Goal: Transaction & Acquisition: Obtain resource

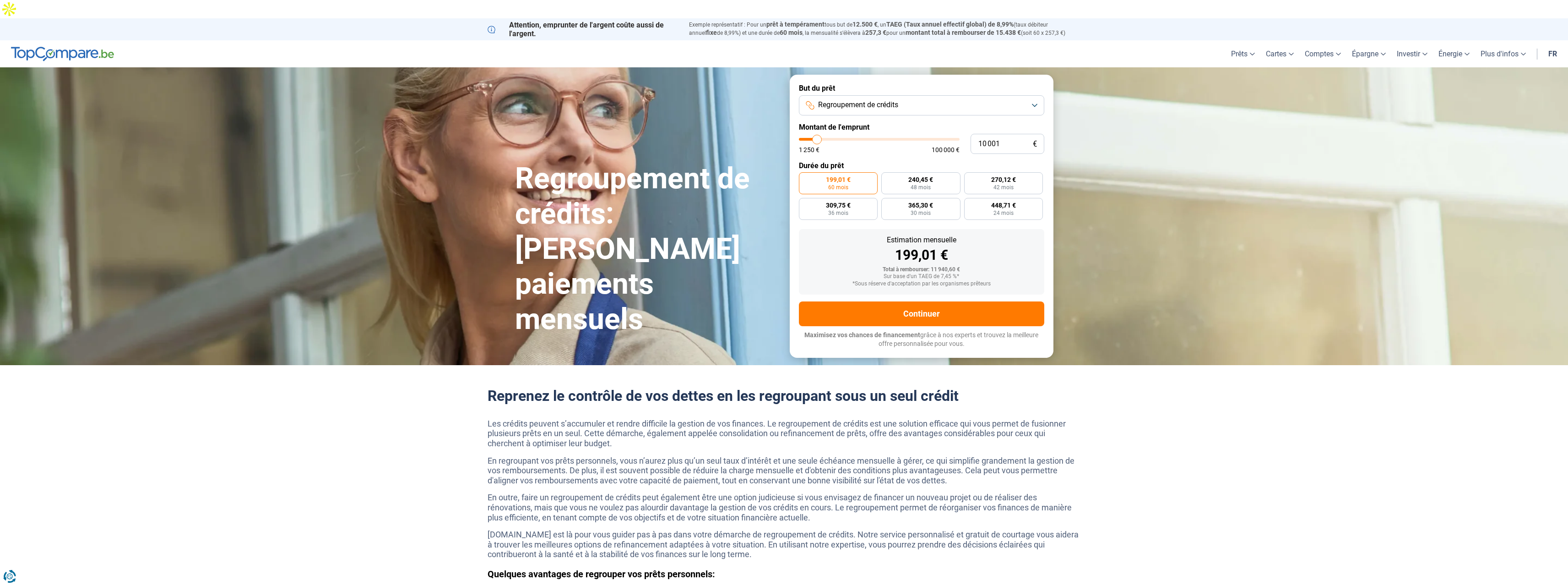
type input "10 250"
type input "10250"
type input "11 250"
type input "11250"
type input "11 750"
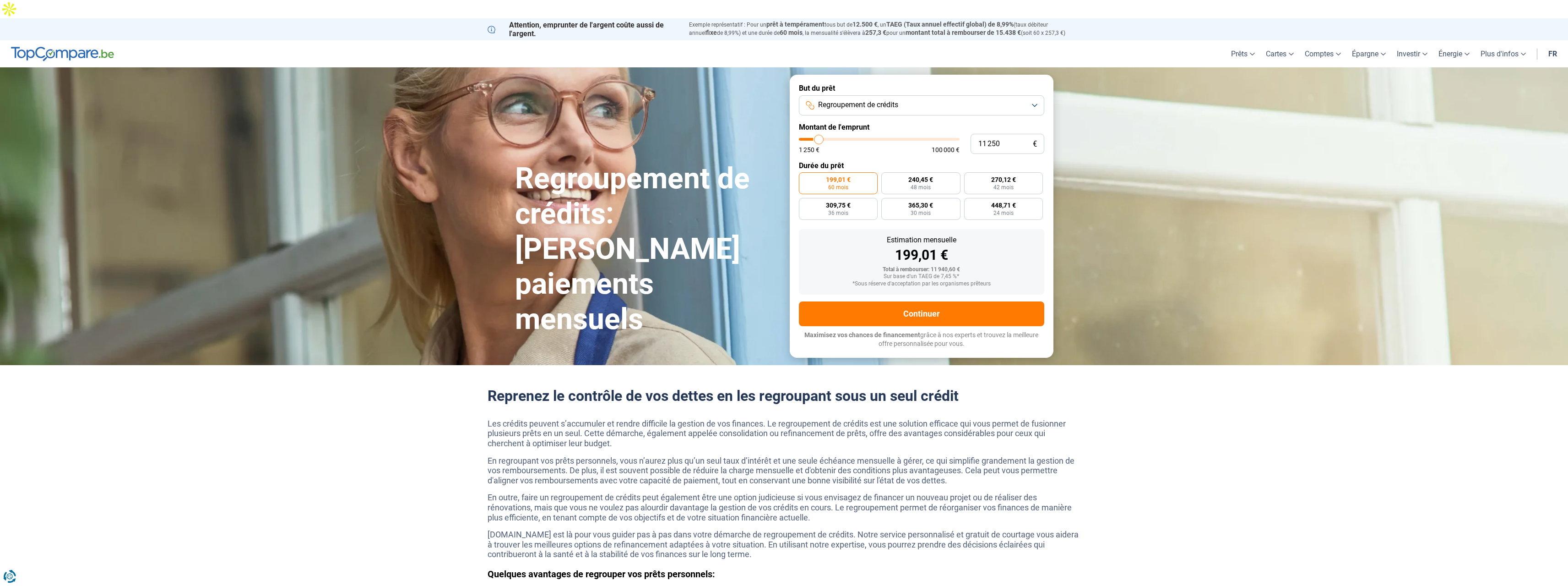
type input "11750"
type input "13 000"
type input "13000"
type input "13 500"
type input "13500"
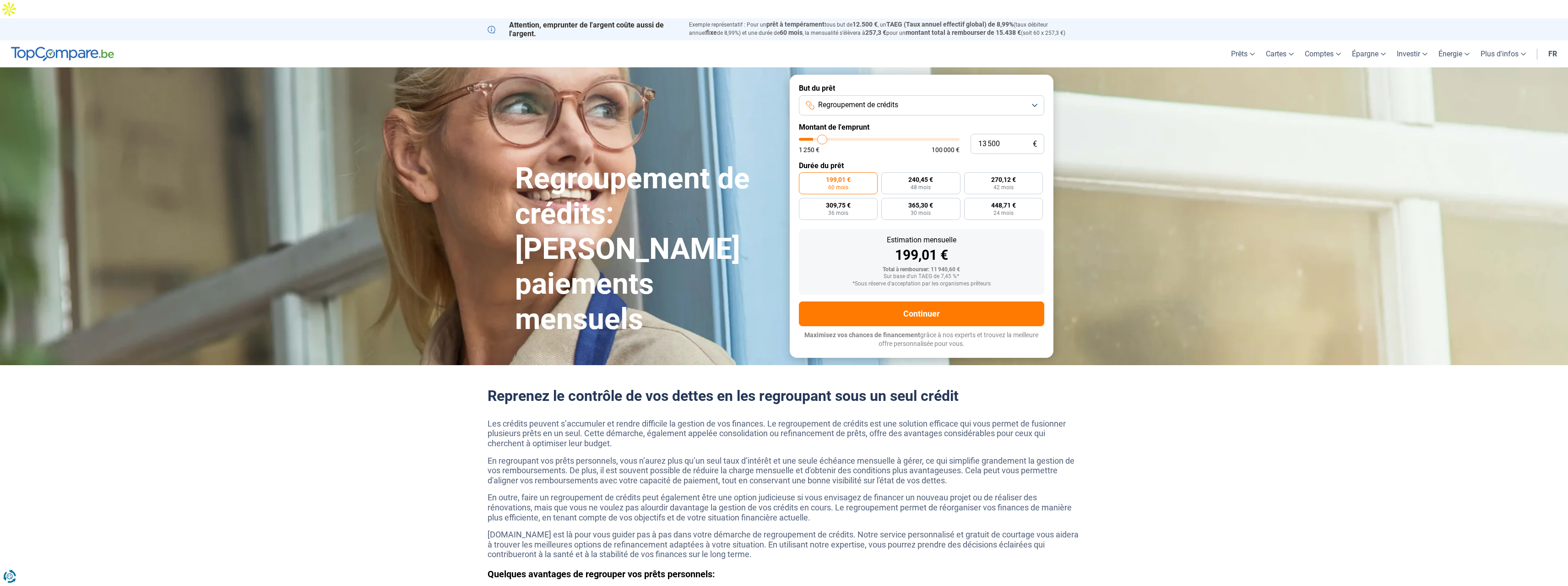
type input "15 000"
type input "15000"
type input "15 750"
type input "15750"
type input "17 500"
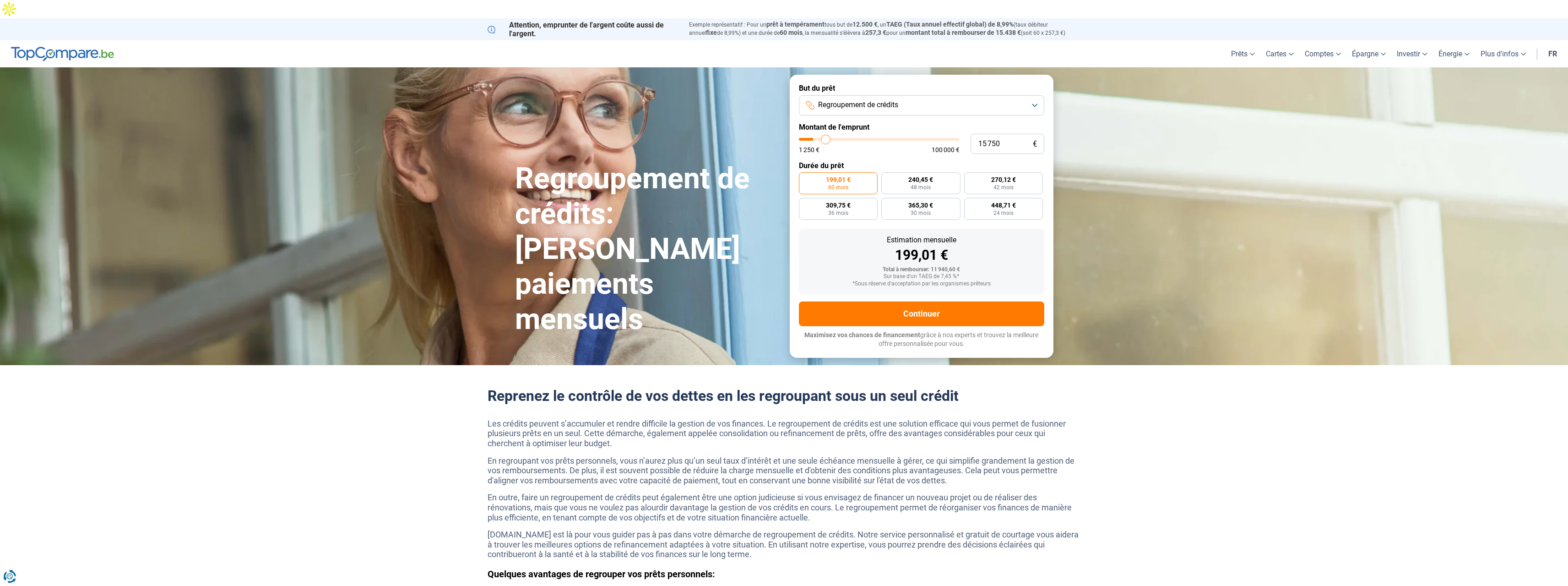
type input "17500"
type input "18 500"
type input "18500"
type input "20 250"
type input "20250"
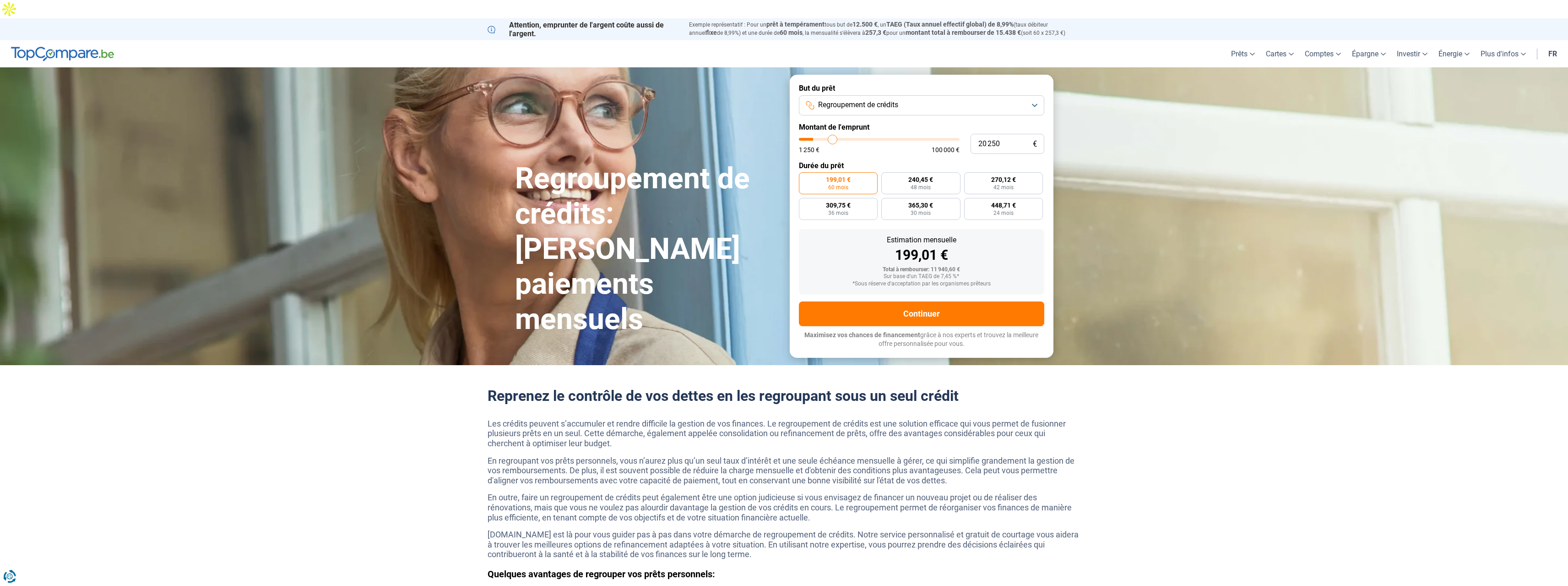
type input "21 250"
type input "21250"
type input "22 750"
type input "22750"
type input "24 500"
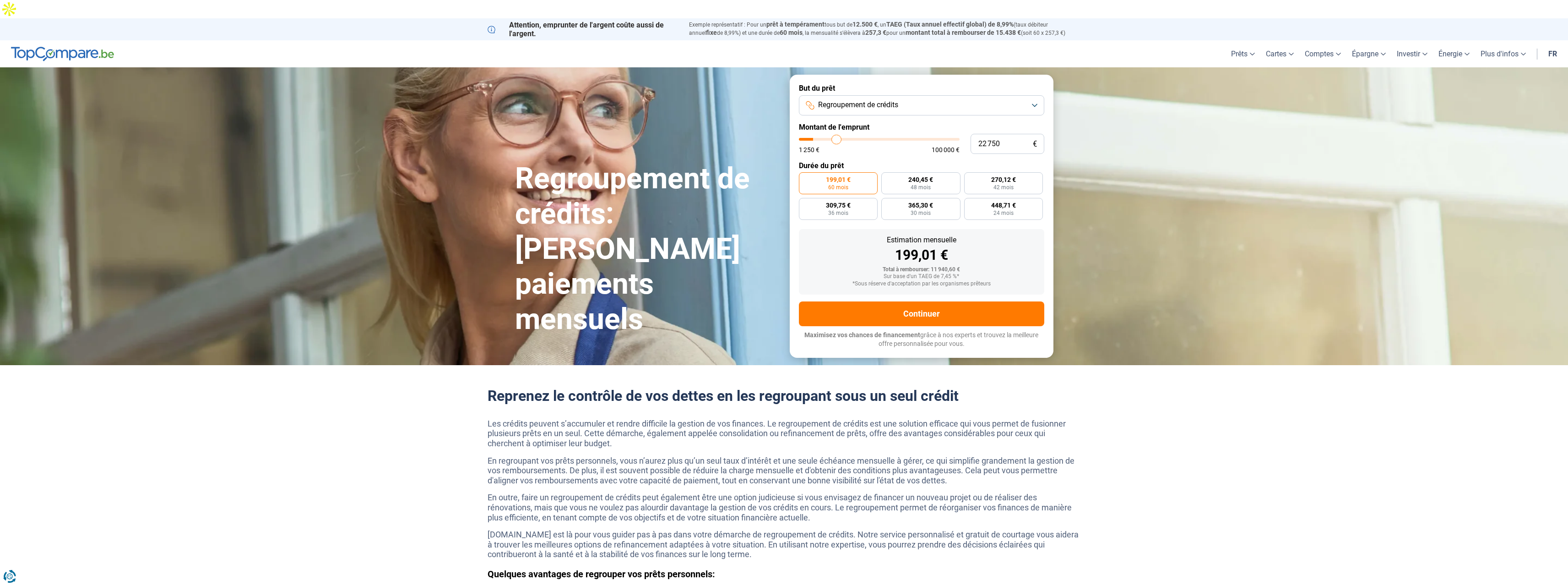
type input "24500"
type input "25 000"
type input "25000"
type input "26 250"
type input "26250"
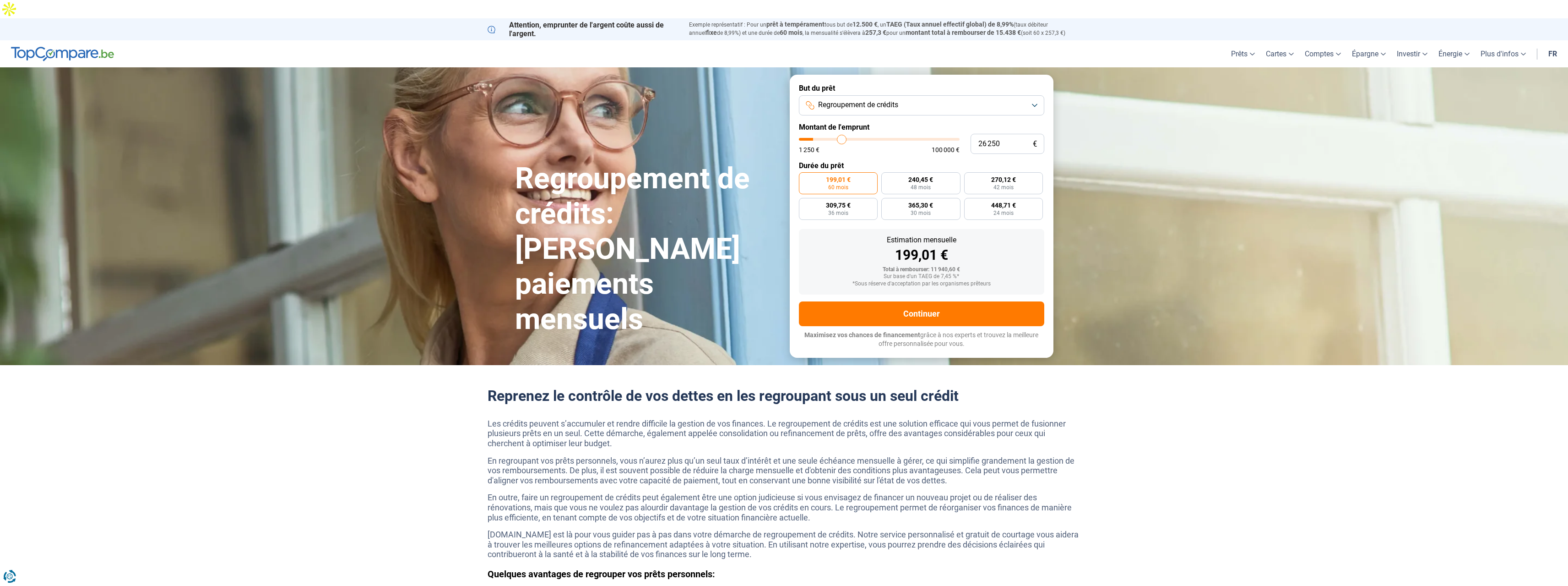
type input "27 250"
type input "27250"
type input "29 000"
type input "29000"
type input "29 500"
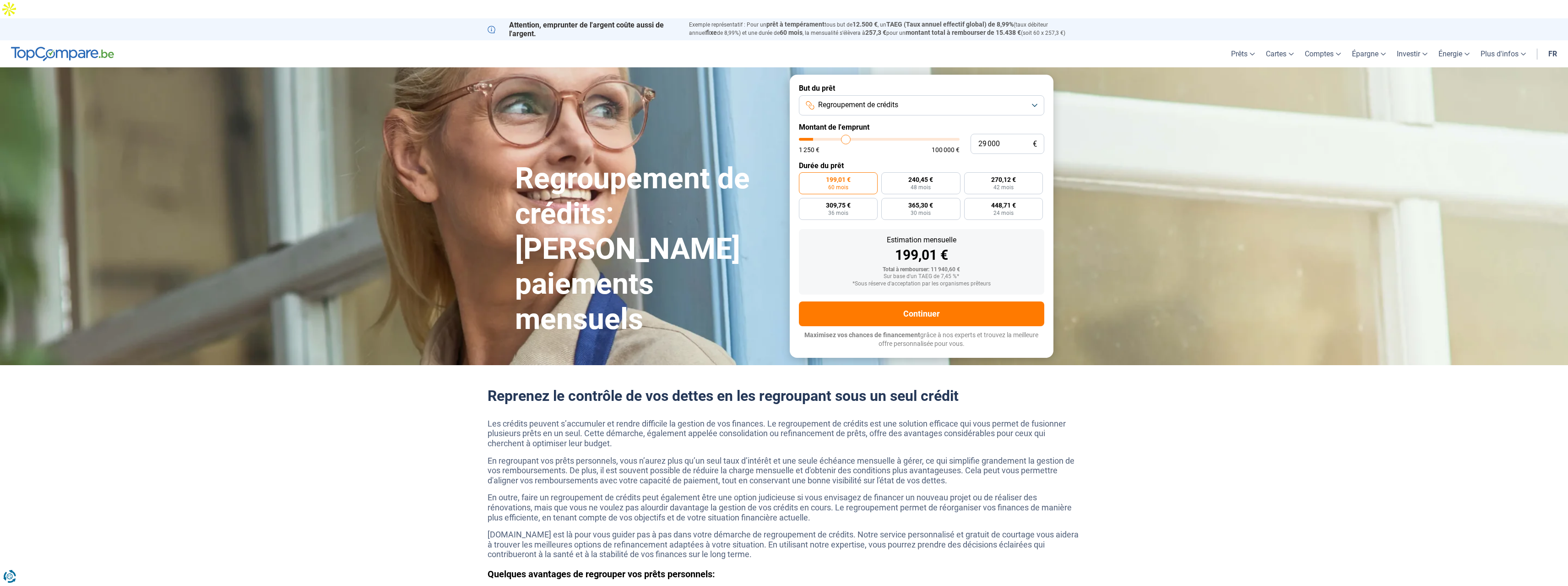
type input "29500"
type input "30 750"
type input "30750"
type input "31 250"
type input "31250"
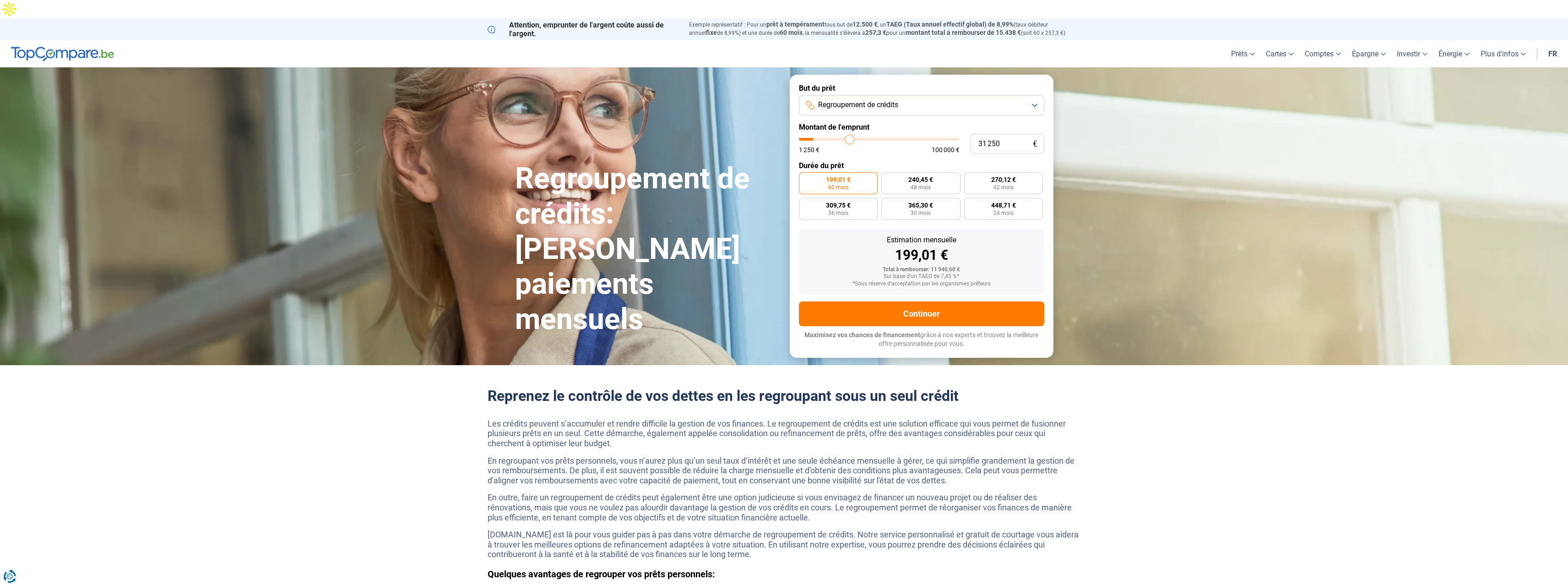
type input "32 500"
type input "32500"
type input "33 250"
type input "33250"
type input "34 250"
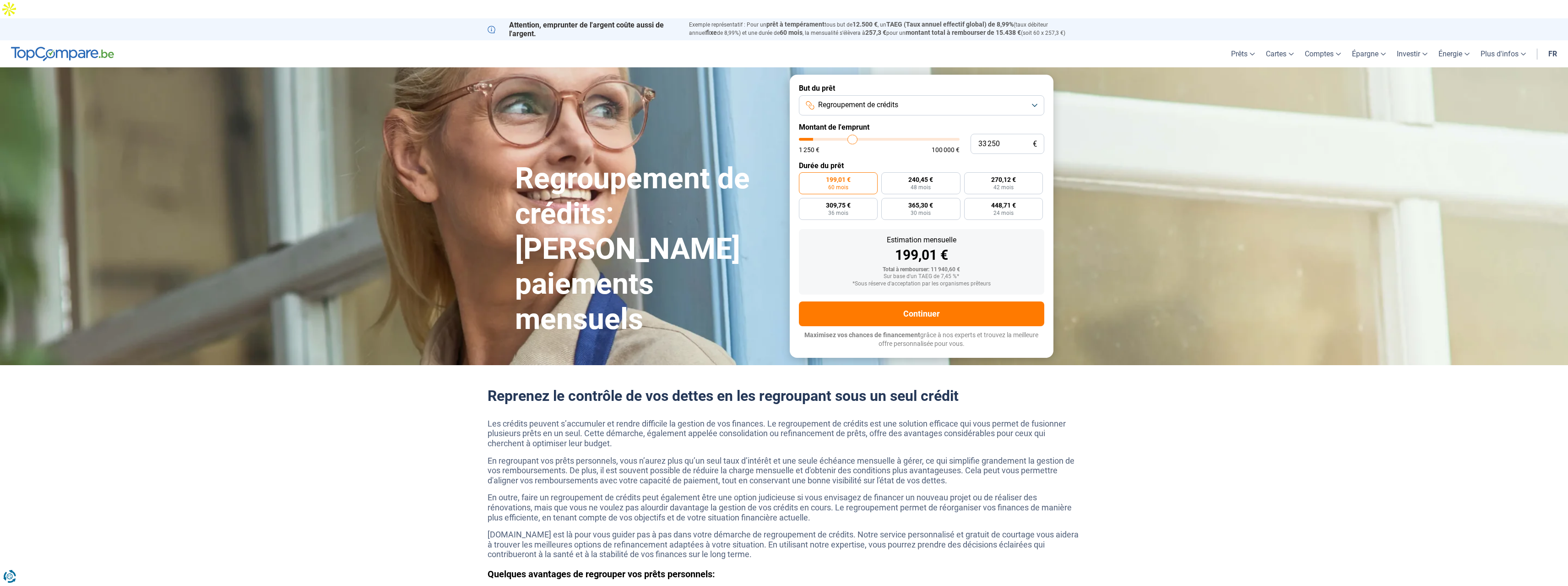
type input "34250"
type input "35 250"
type input "35250"
type input "35 750"
type input "35750"
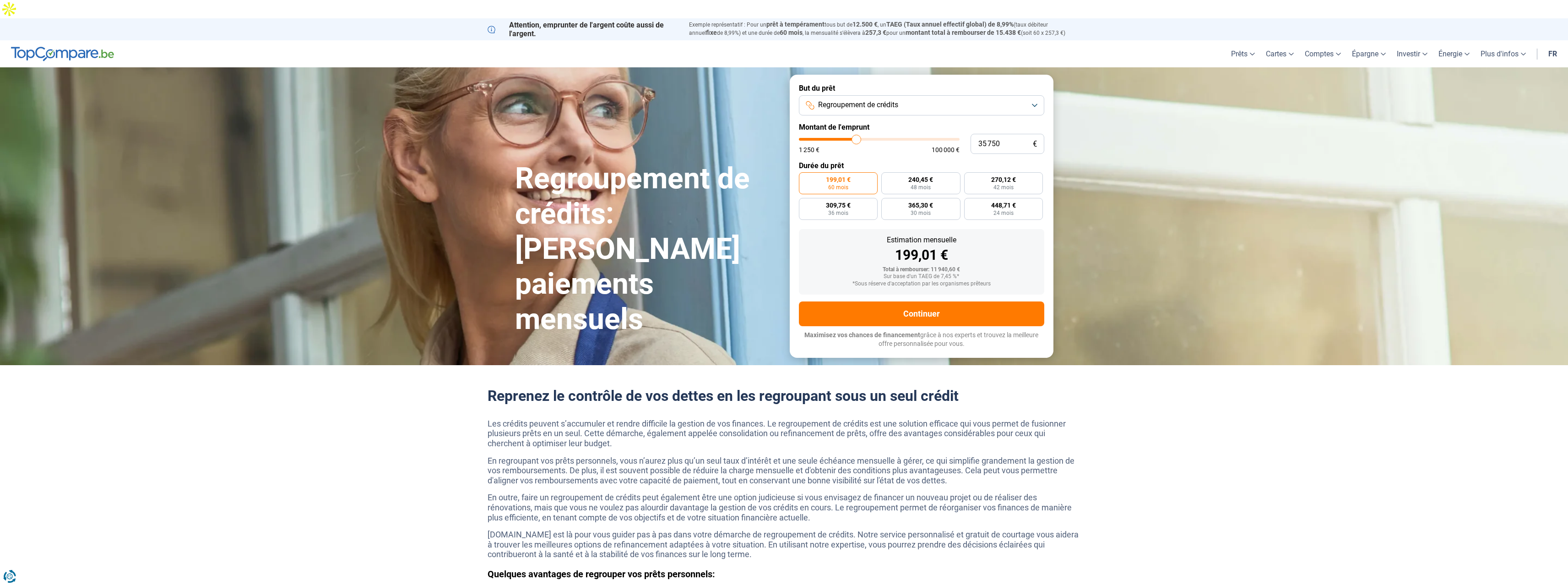
type input "36 500"
type input "36500"
type input "37 250"
type input "37250"
type input "38 000"
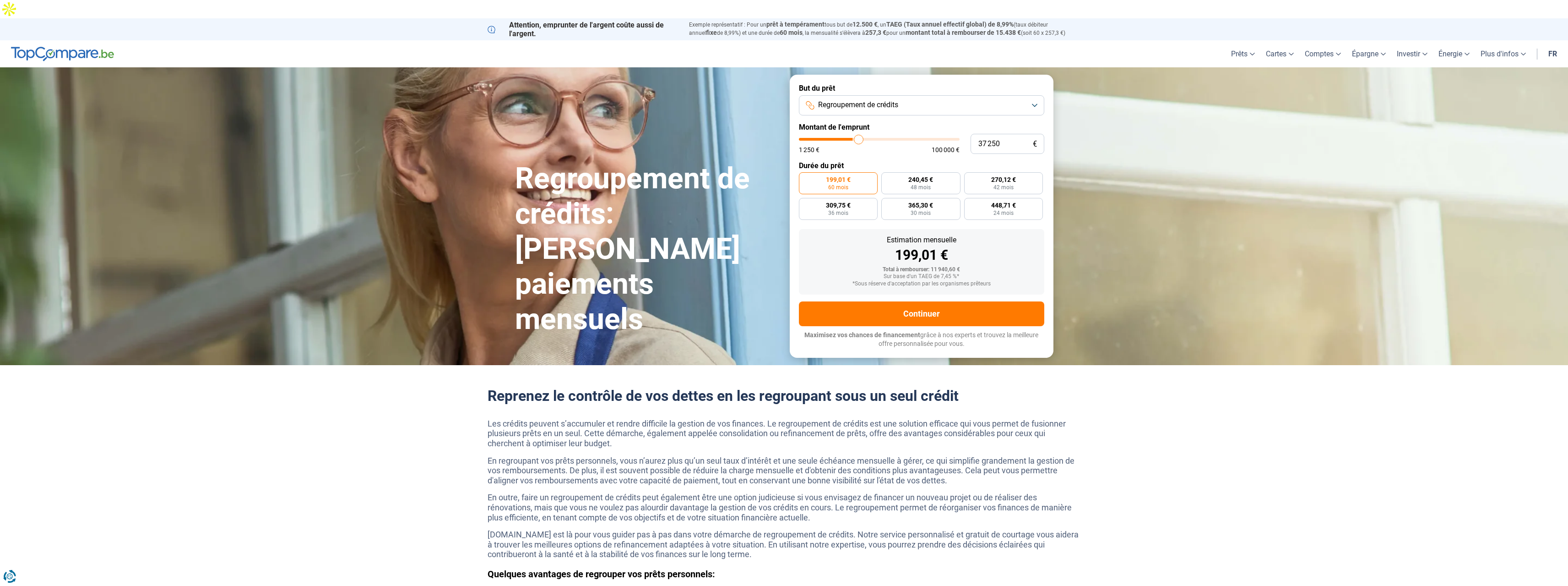
type input "38000"
type input "38 250"
type input "38250"
type input "38 500"
type input "38500"
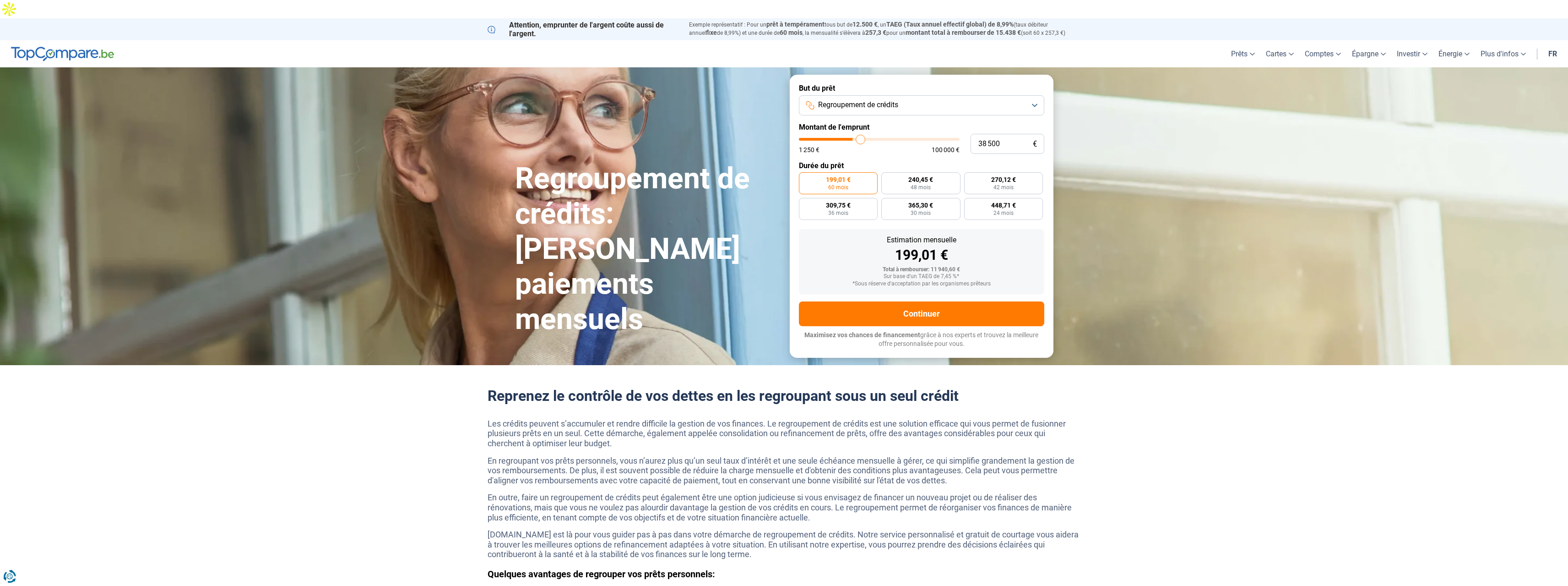
type input "39 250"
type input "39250"
type input "39 500"
type input "39500"
type input "40 000"
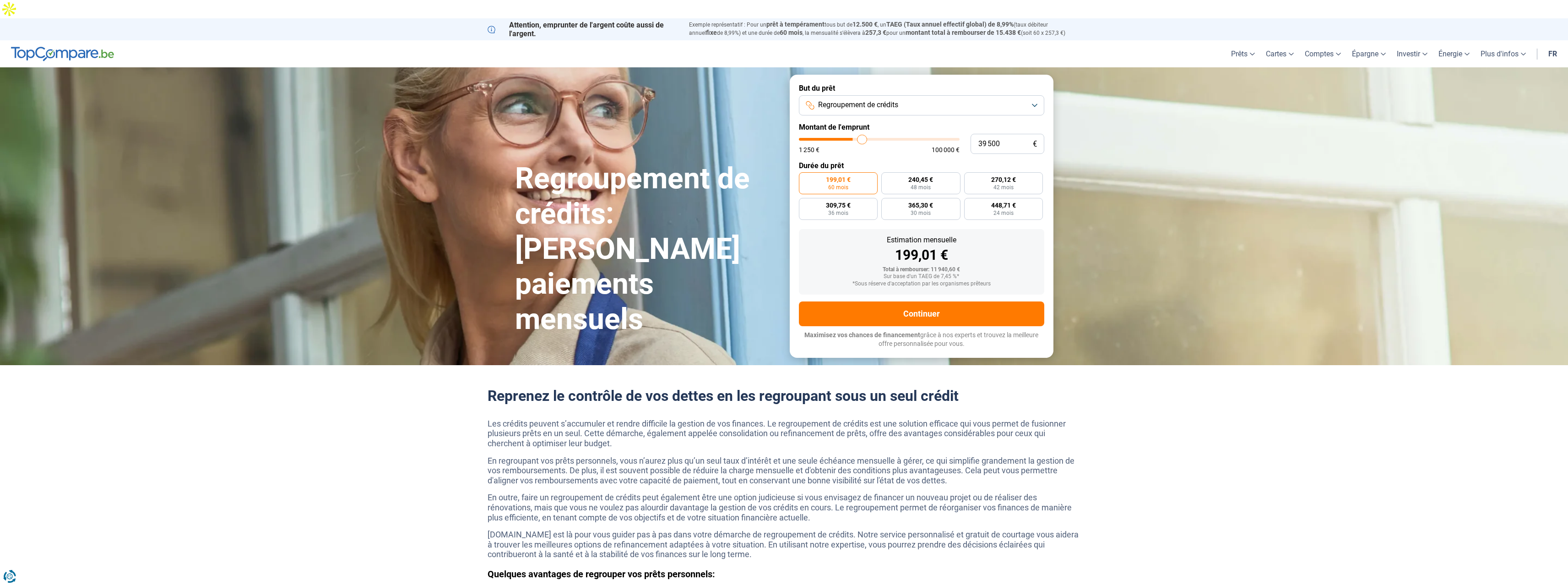
type input "40000"
type input "40 750"
type input "40750"
type input "41 250"
type input "41250"
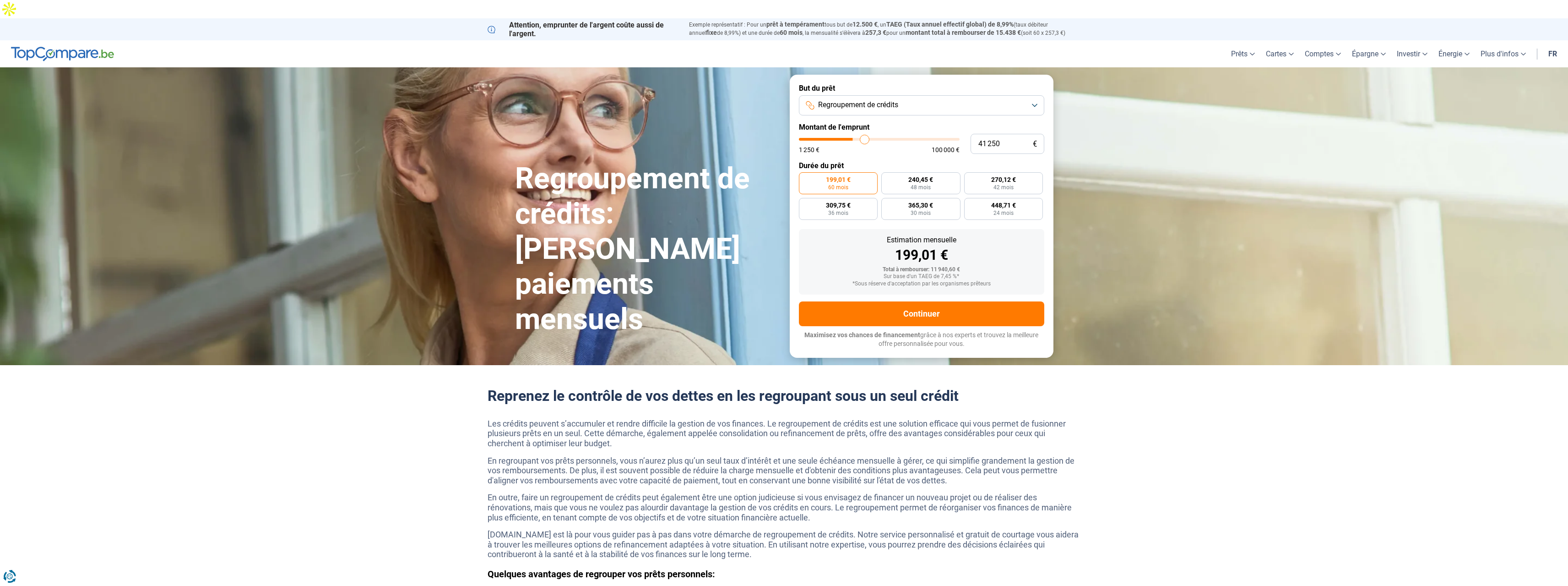
type input "41 500"
type input "41500"
type input "42 000"
type input "42000"
type input "42 250"
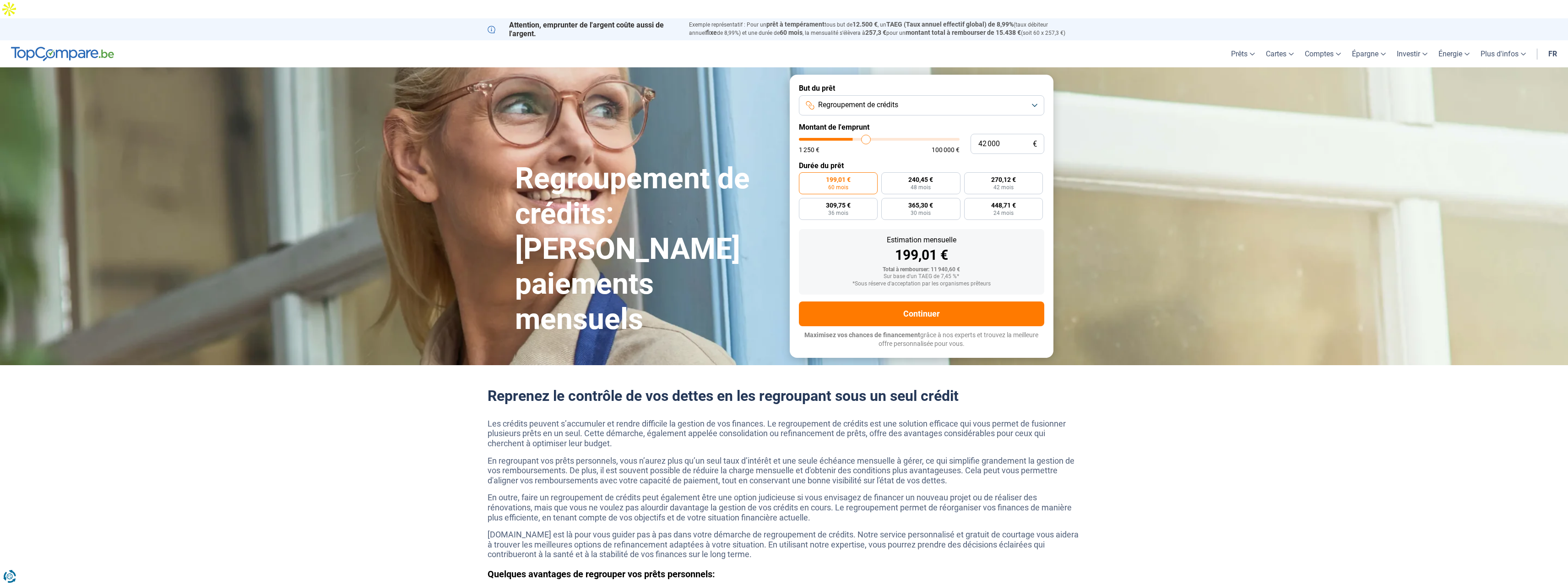
type input "42250"
type input "42 500"
type input "42500"
type input "43 000"
type input "43000"
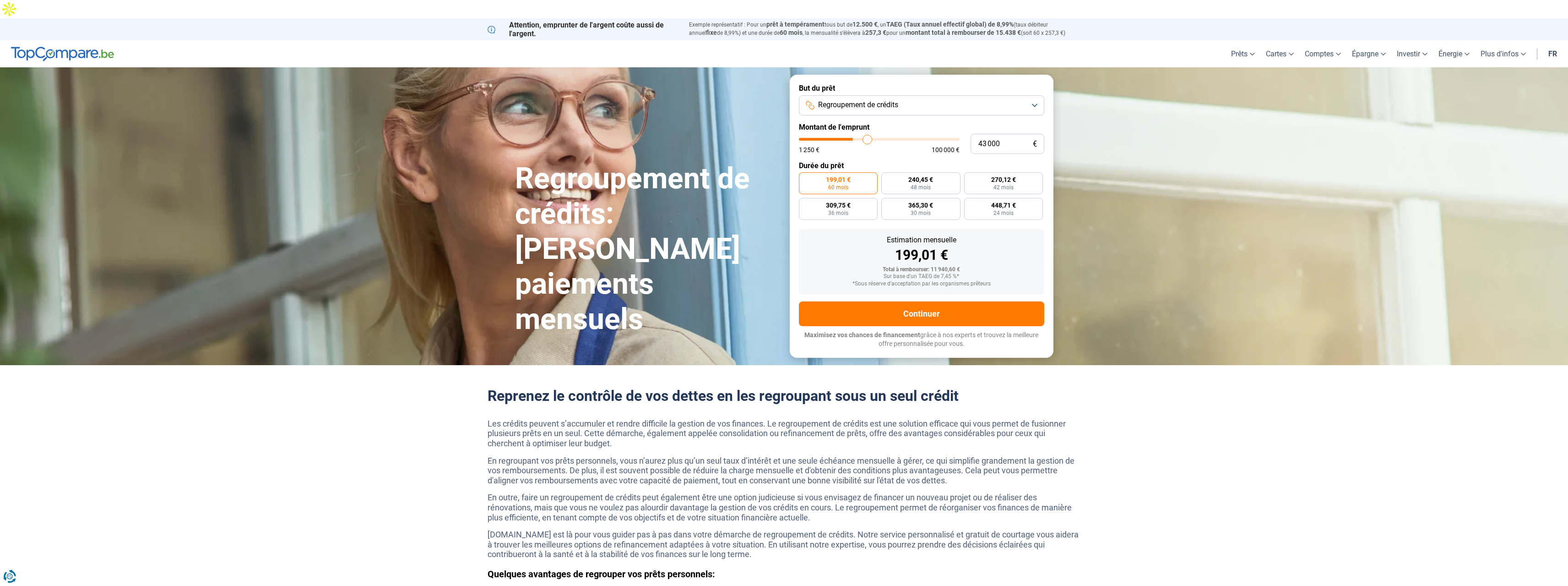
type input "43 500"
type input "43500"
type input "43 750"
type input "43750"
type input "44 250"
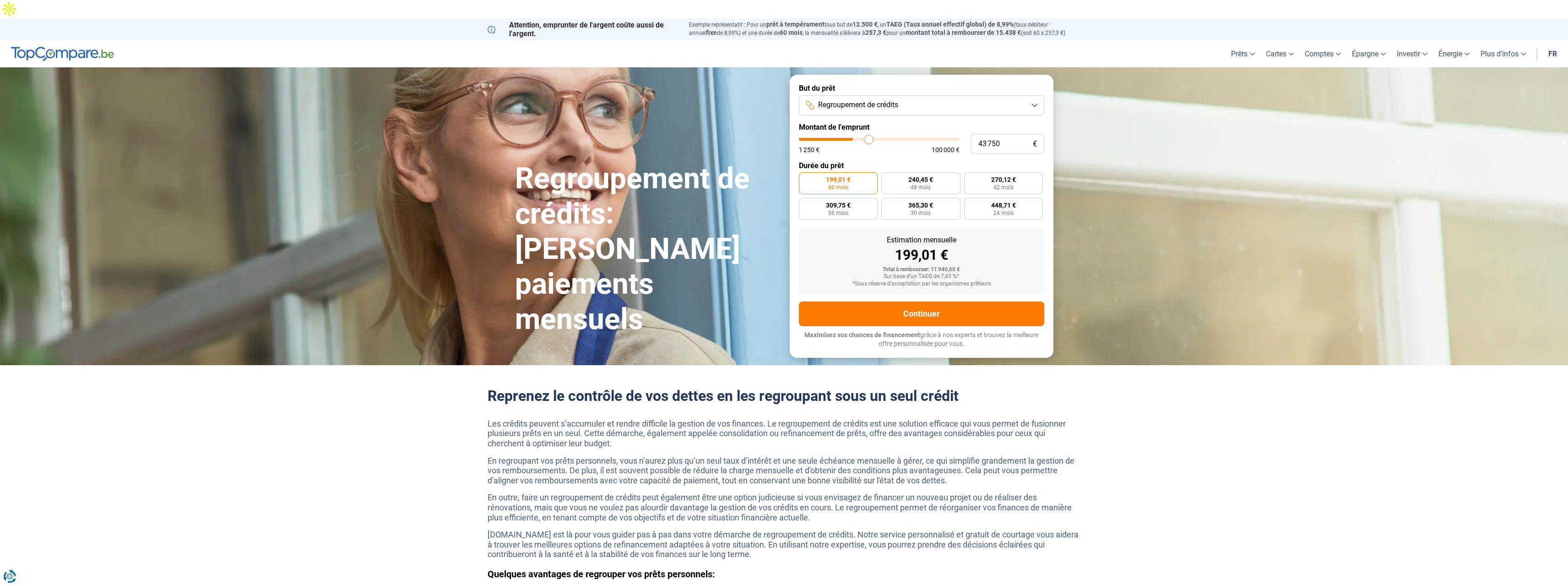
type input "44250"
type input "44 500"
type input "44500"
type input "45 000"
type input "45000"
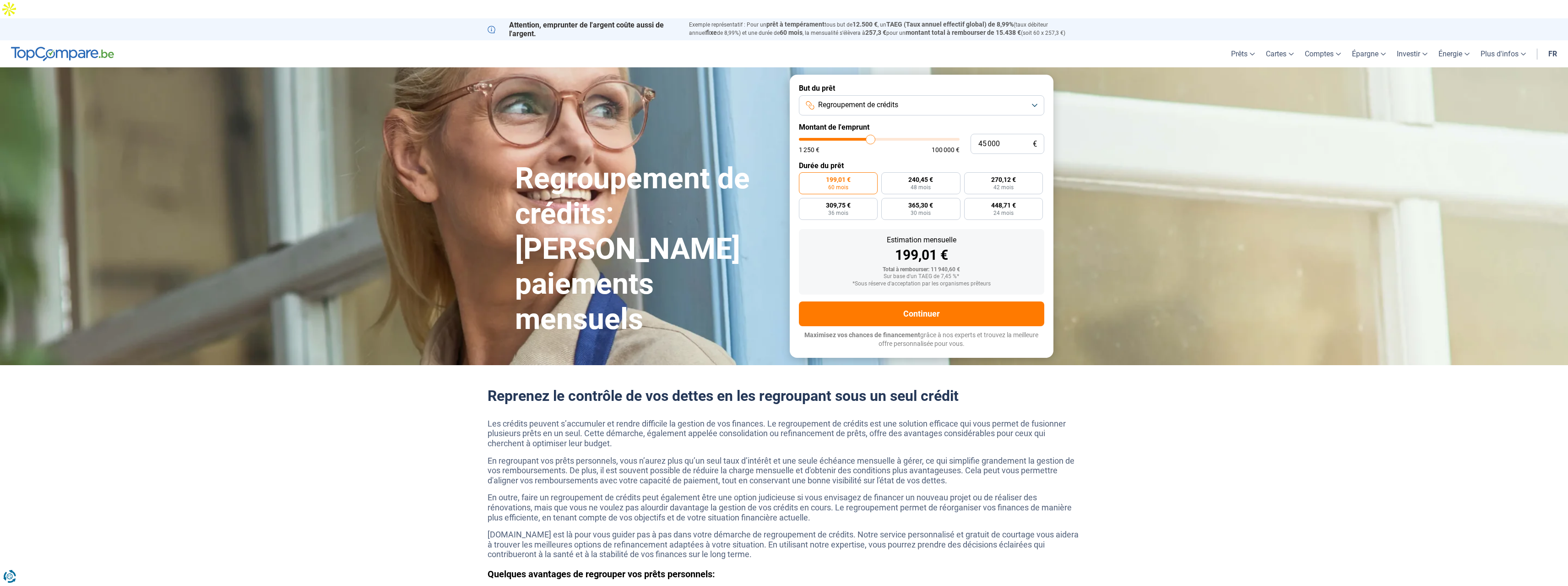
type input "45 250"
type input "45250"
type input "45 500"
type input "45500"
type input "45 750"
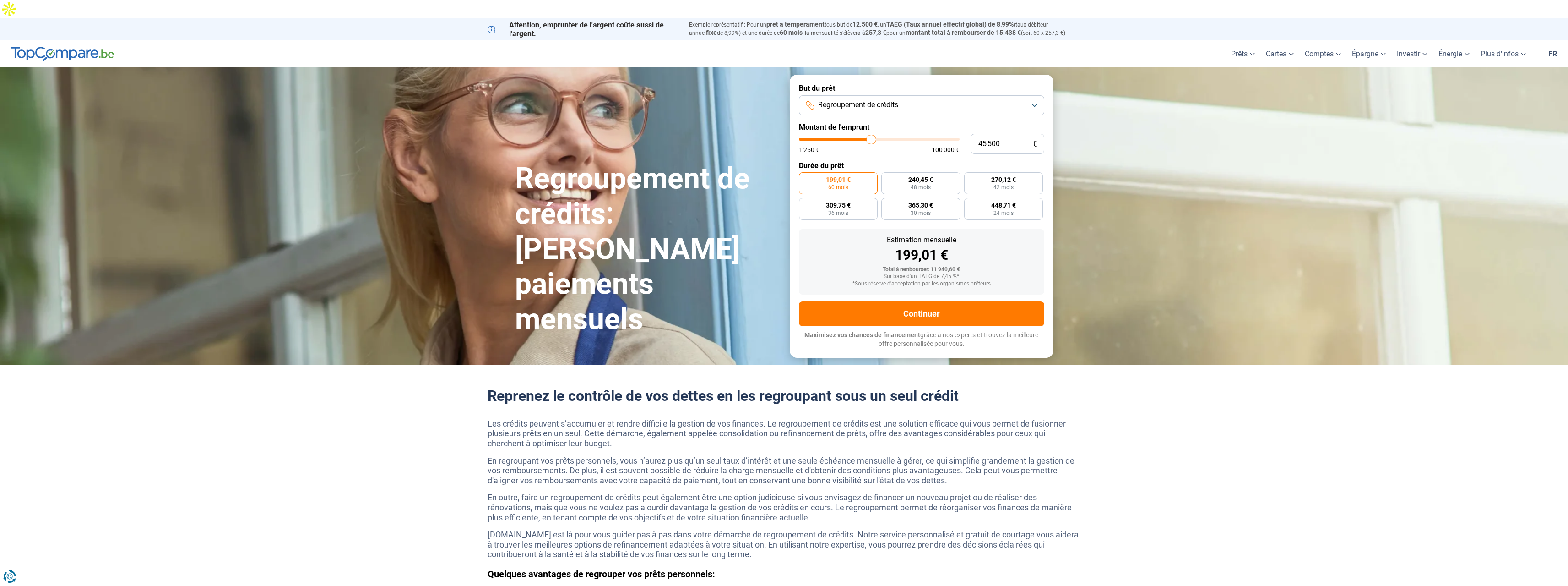
type input "45750"
type input "46 500"
type input "46500"
type input "46 750"
type input "46750"
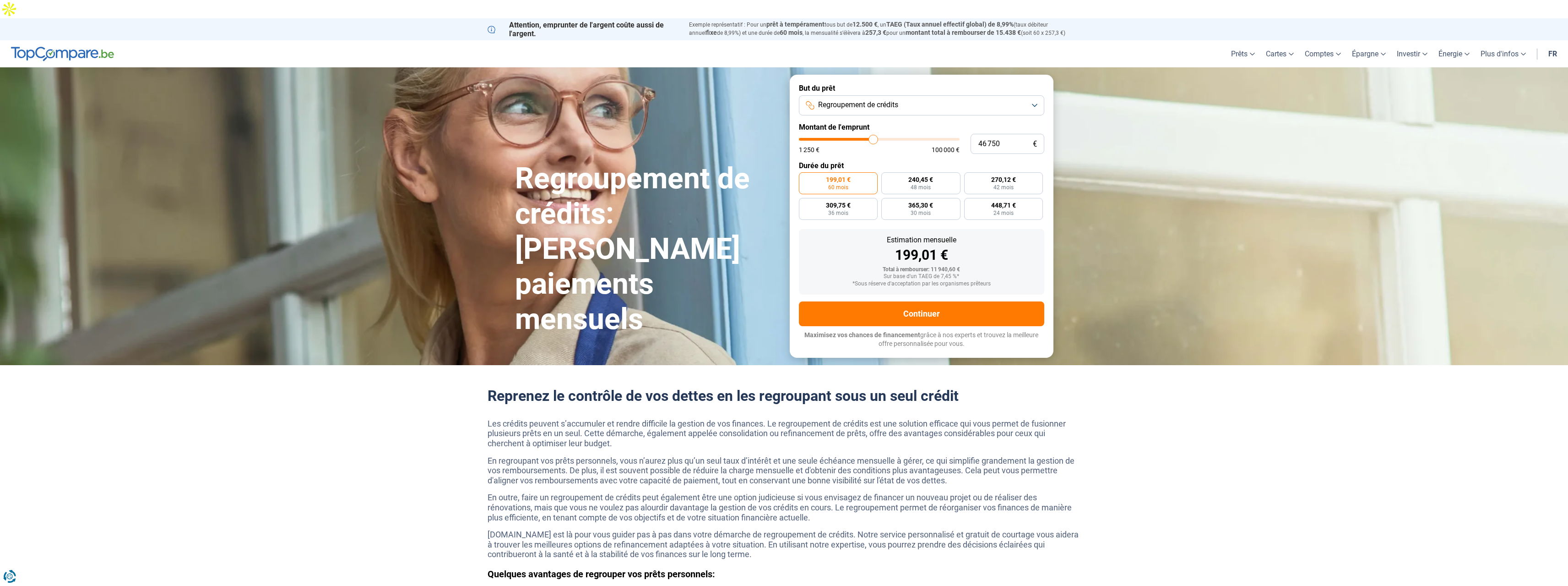
type input "46 500"
type input "46500"
type input "45 750"
type input "45750"
type input "45 250"
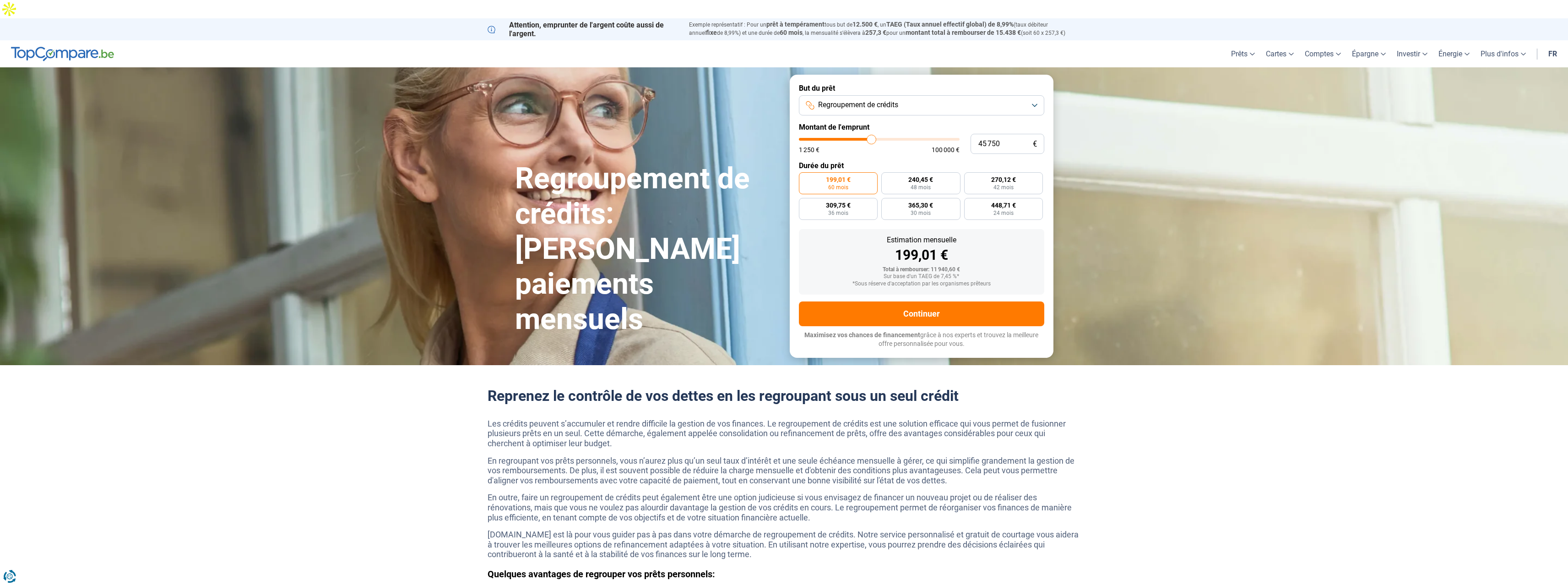
type input "45250"
type input "44 500"
type input "44500"
type input "44 250"
type input "44250"
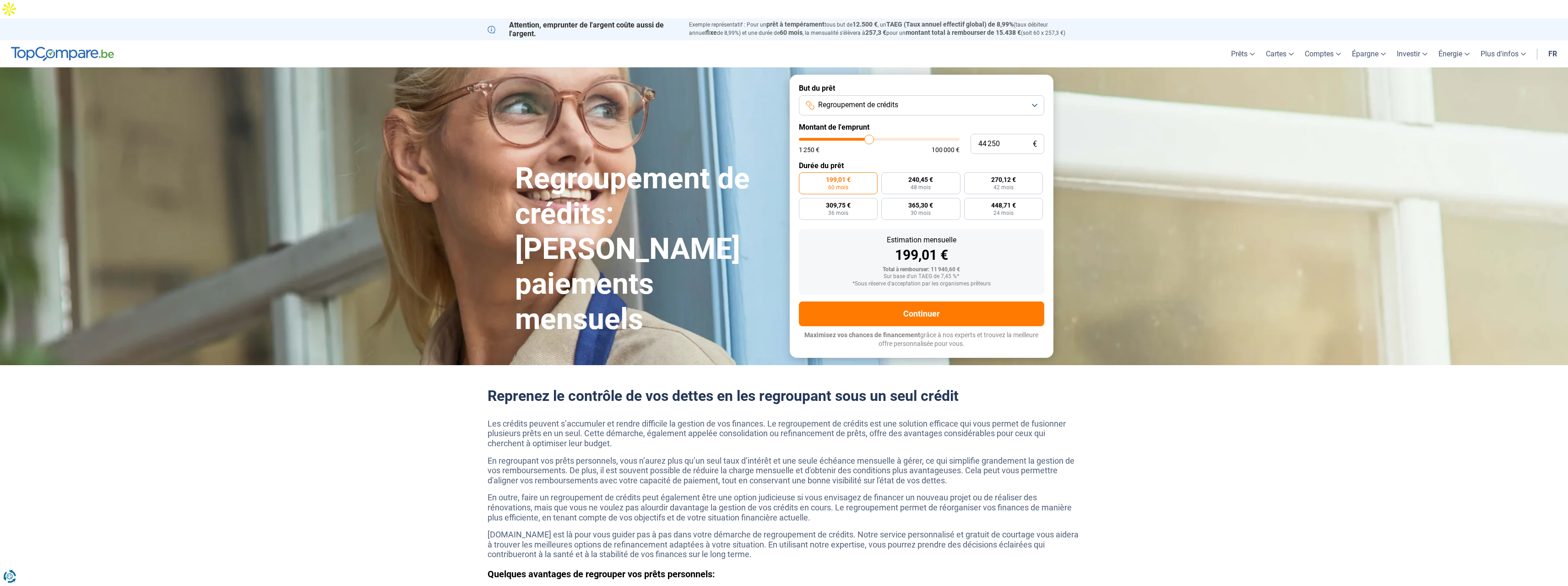
type input "44 000"
type input "44000"
type input "43 500"
type input "43500"
type input "42 750"
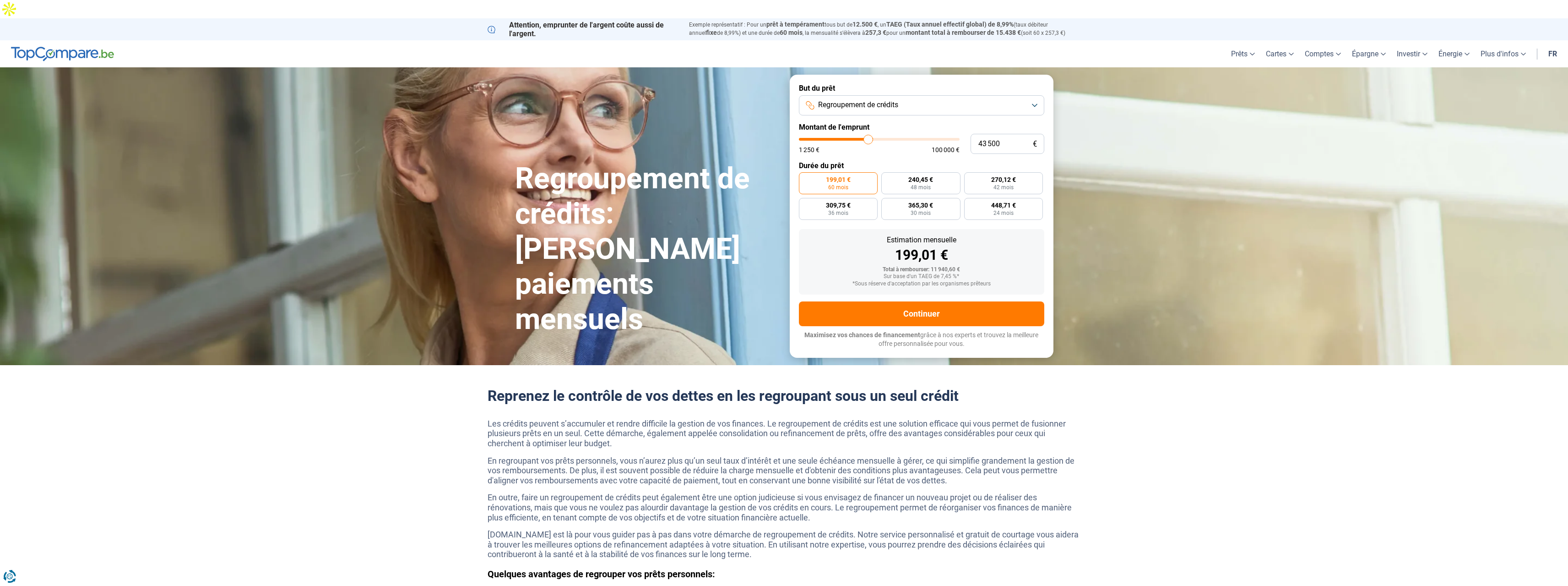
type input "42750"
type input "42 250"
type input "42250"
type input "41 250"
type input "41250"
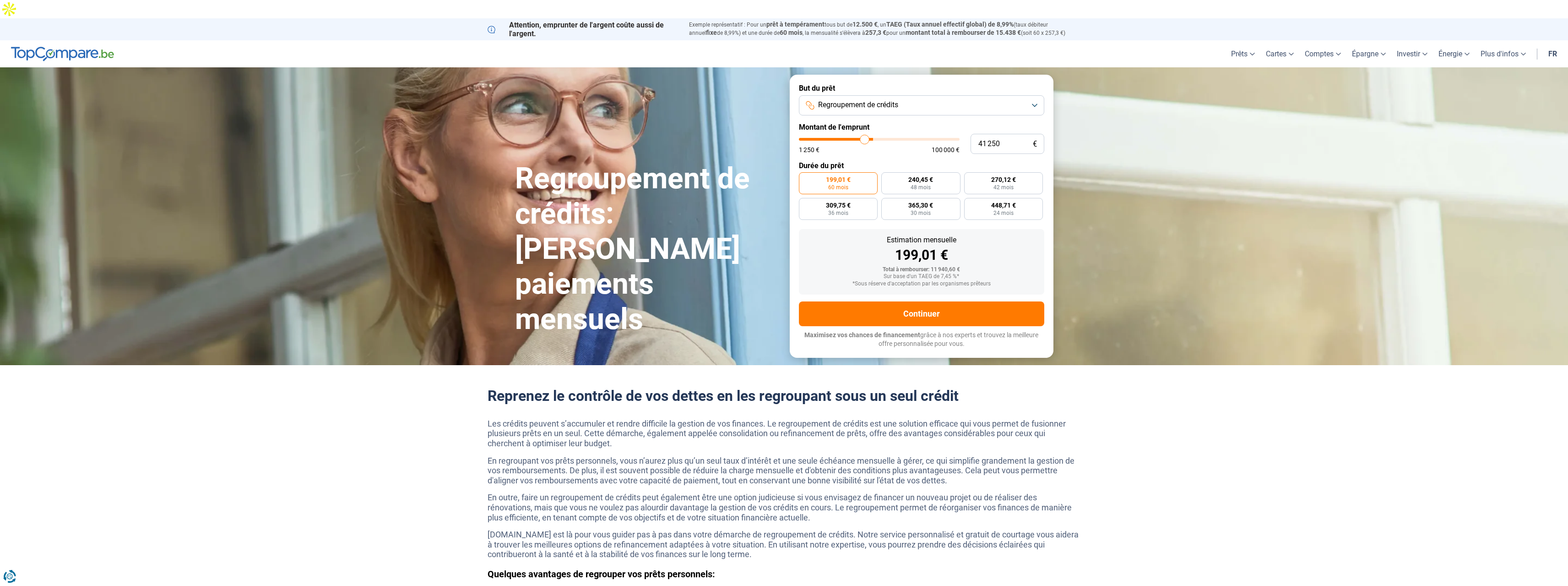
type input "41 000"
type input "41000"
type input "39 750"
type input "39750"
type input "39 250"
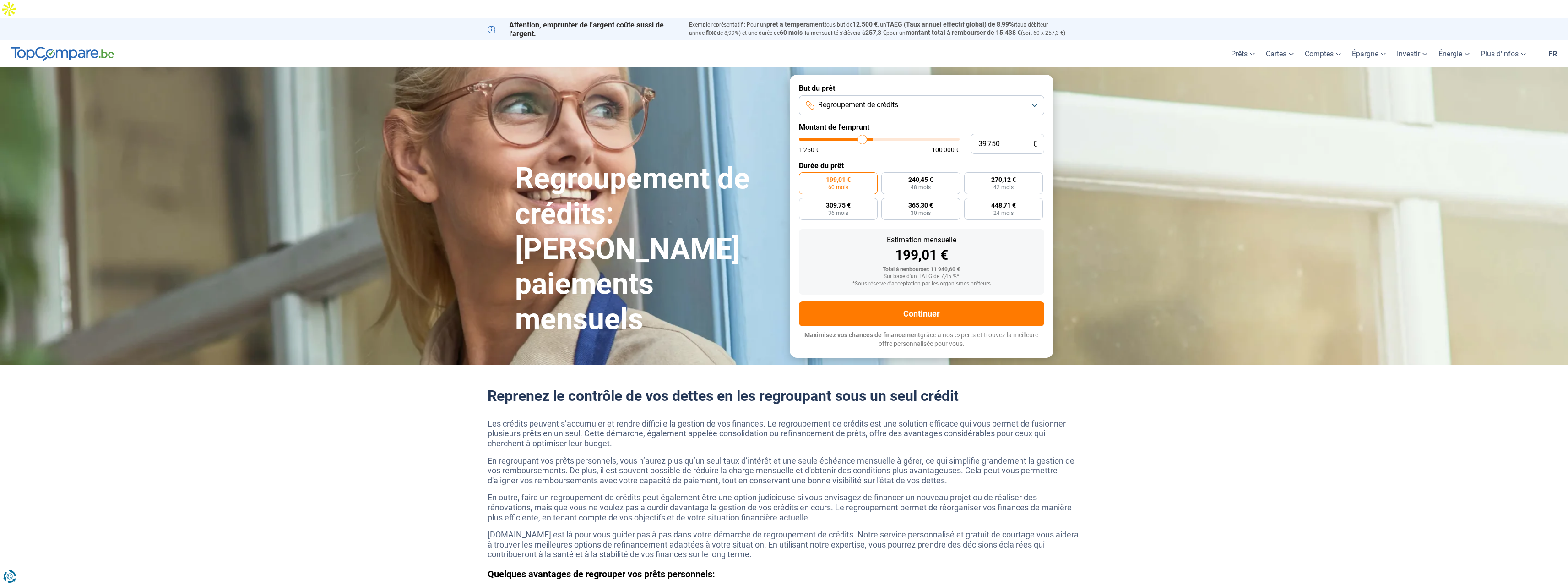
type input "39250"
type input "38 000"
type input "38000"
type input "37 000"
type input "37000"
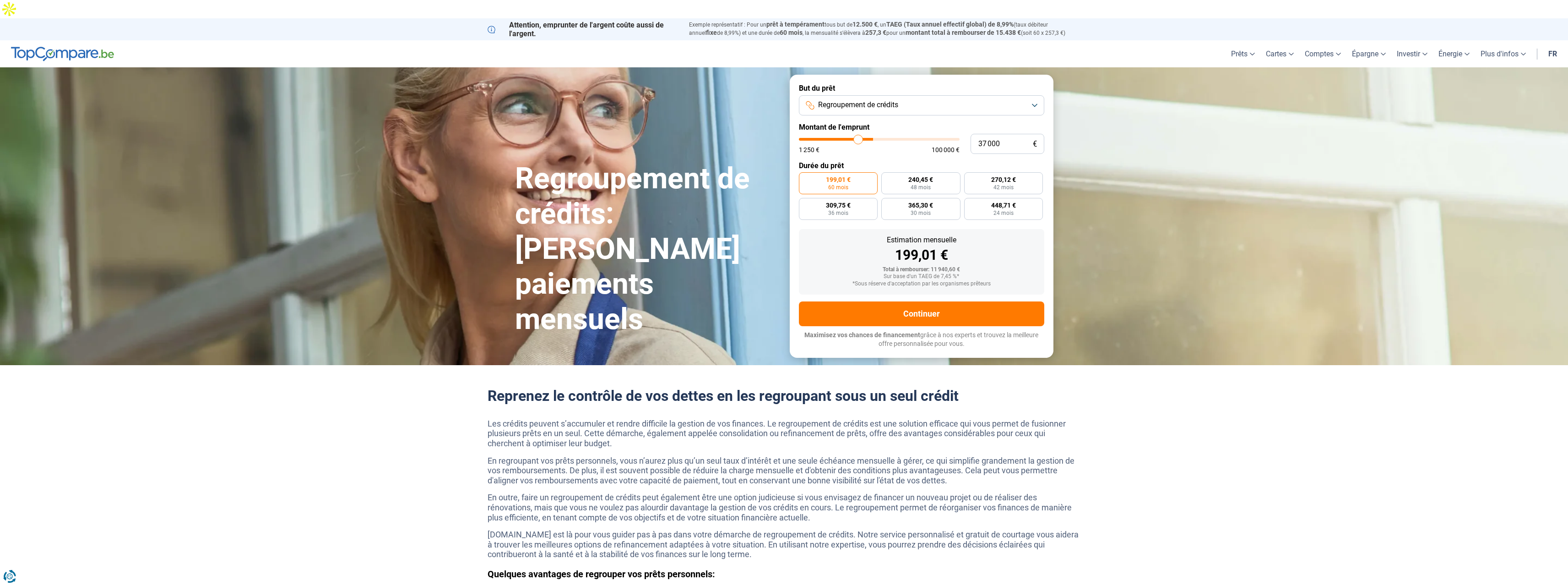
type input "35 750"
type input "35750"
type input "35 000"
type input "35000"
type input "34 250"
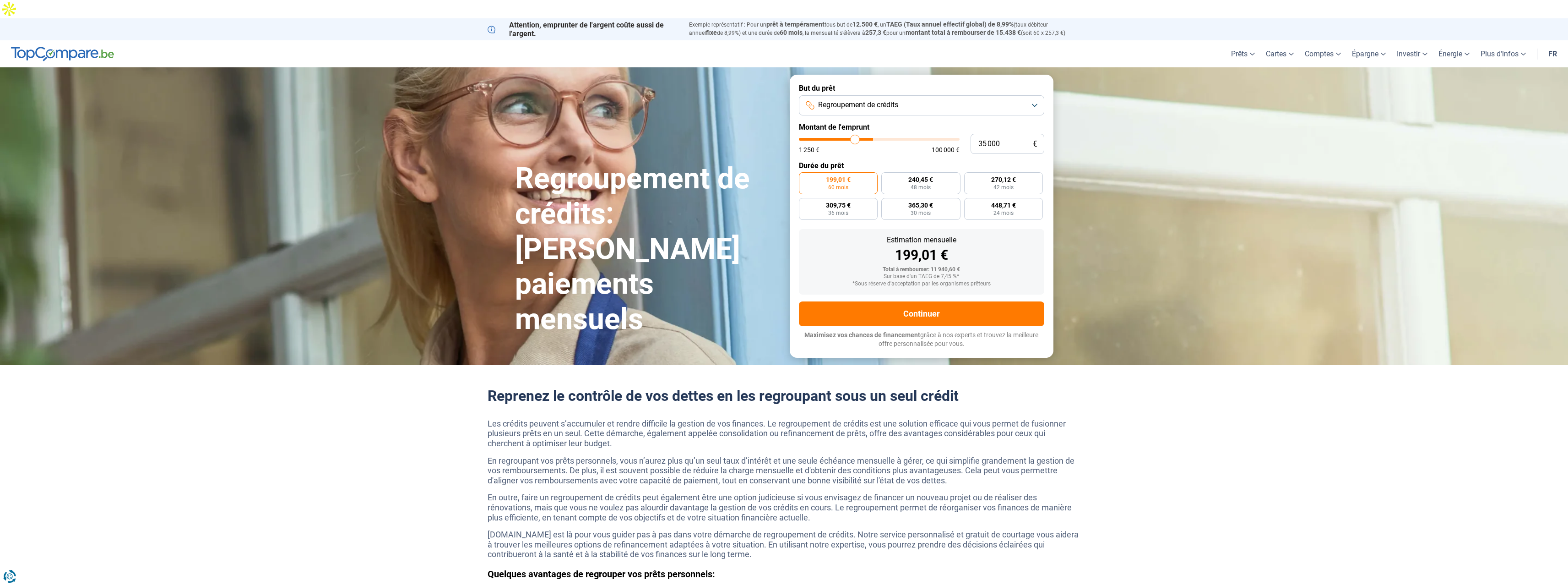
type input "34250"
type input "33 250"
type input "33250"
type input "32 750"
type input "32750"
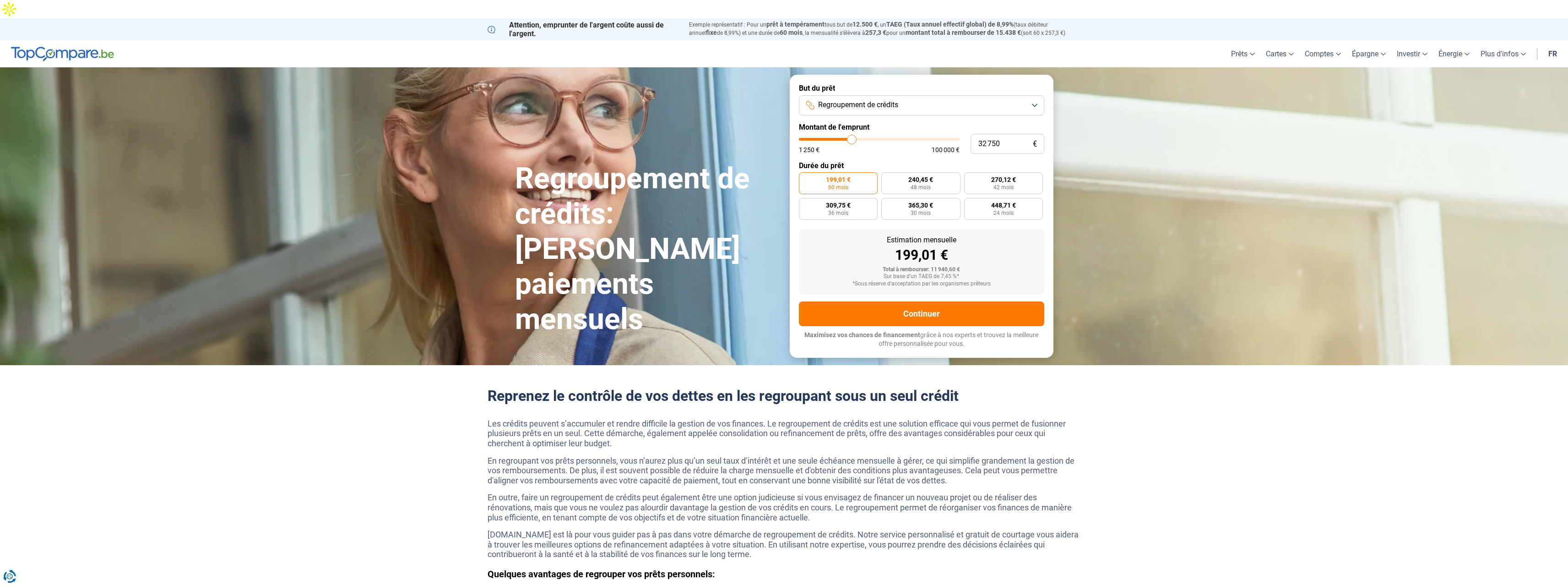
type input "32 000"
type input "32000"
type input "31 750"
type input "31750"
type input "31 250"
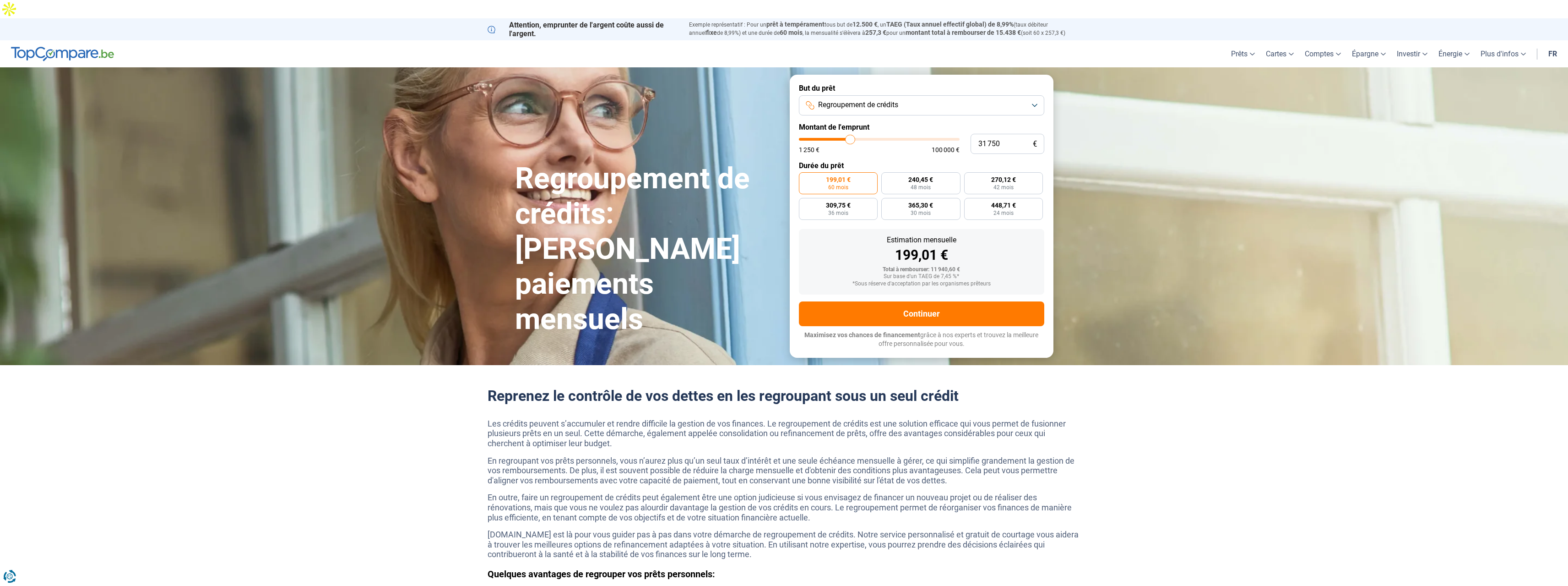
type input "31250"
type input "31 000"
type input "31000"
type input "30 250"
type input "30250"
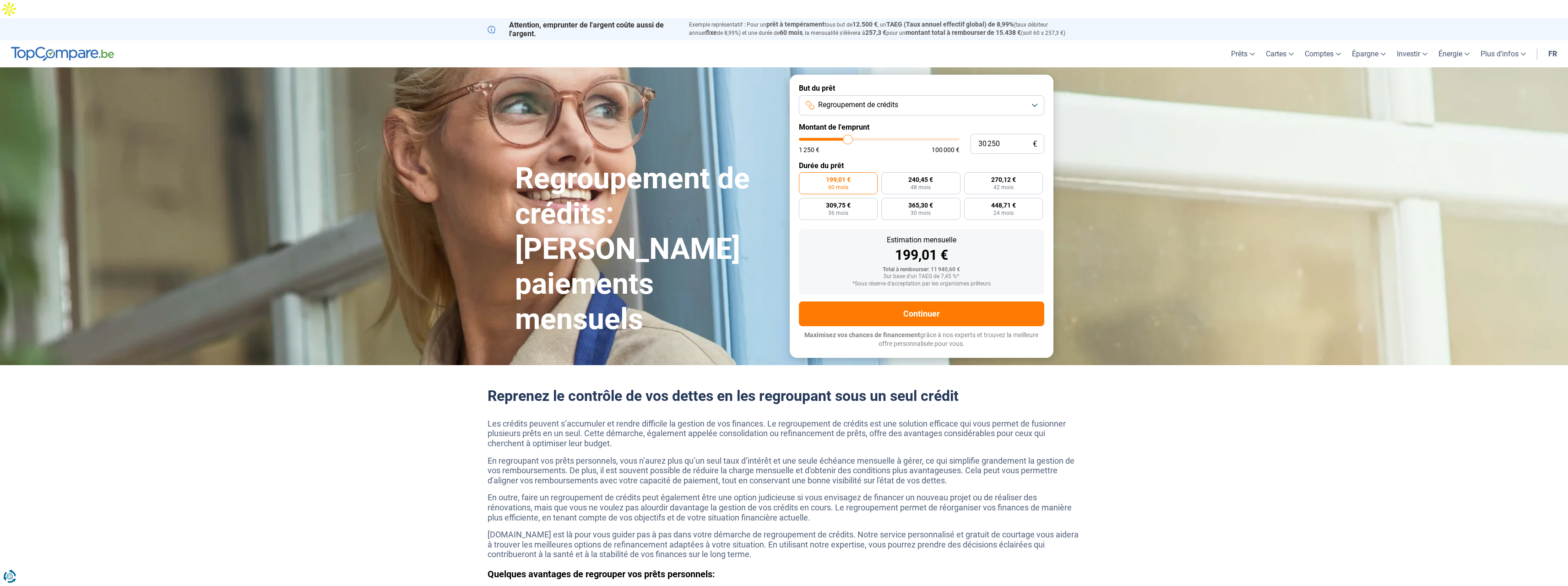
type input "29 250"
type input "29250"
type input "28 750"
type input "28750"
type input "27 750"
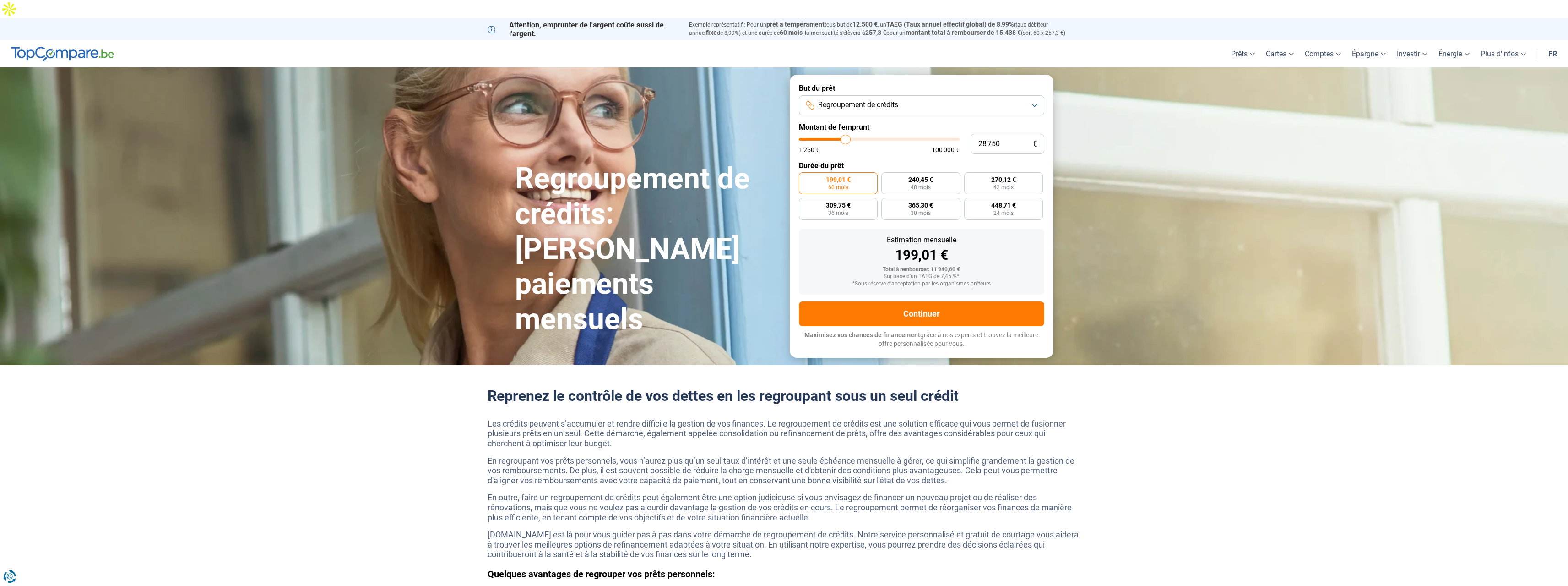
type input "27750"
type input "26 750"
type input "26750"
type input "26 250"
type input "26250"
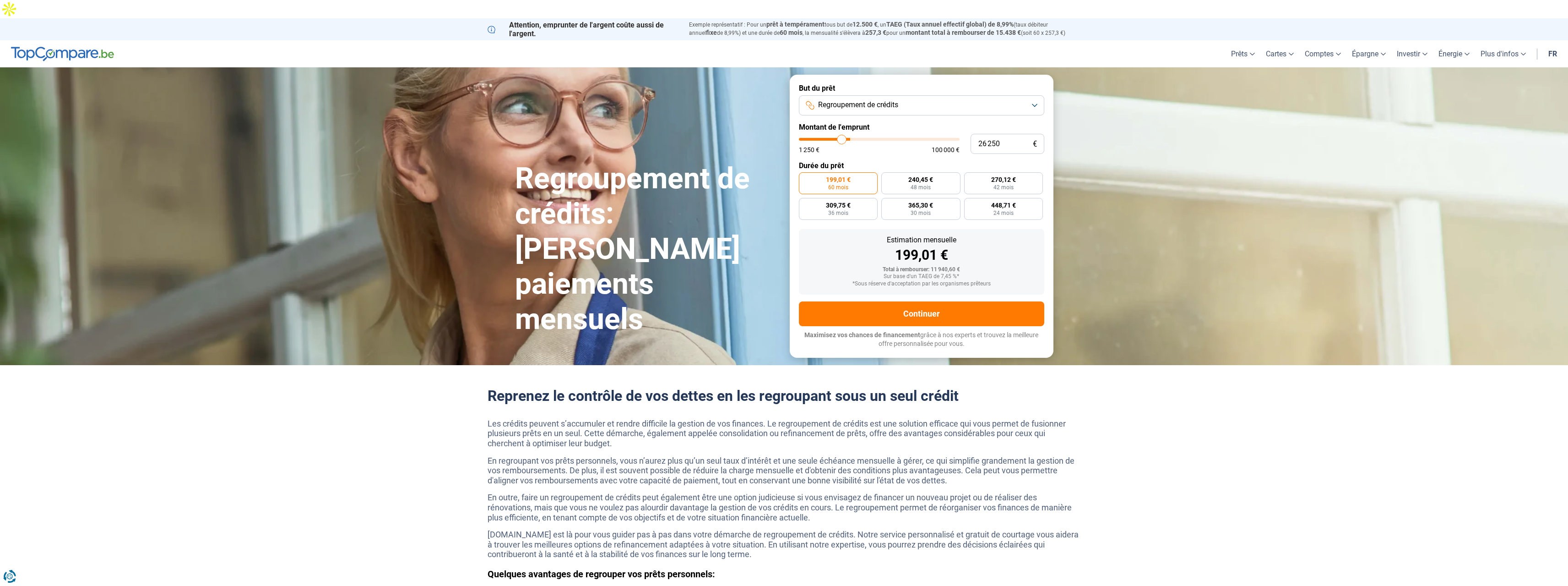
type input "26 000"
type input "26000"
type input "25 250"
type input "25250"
type input "25 000"
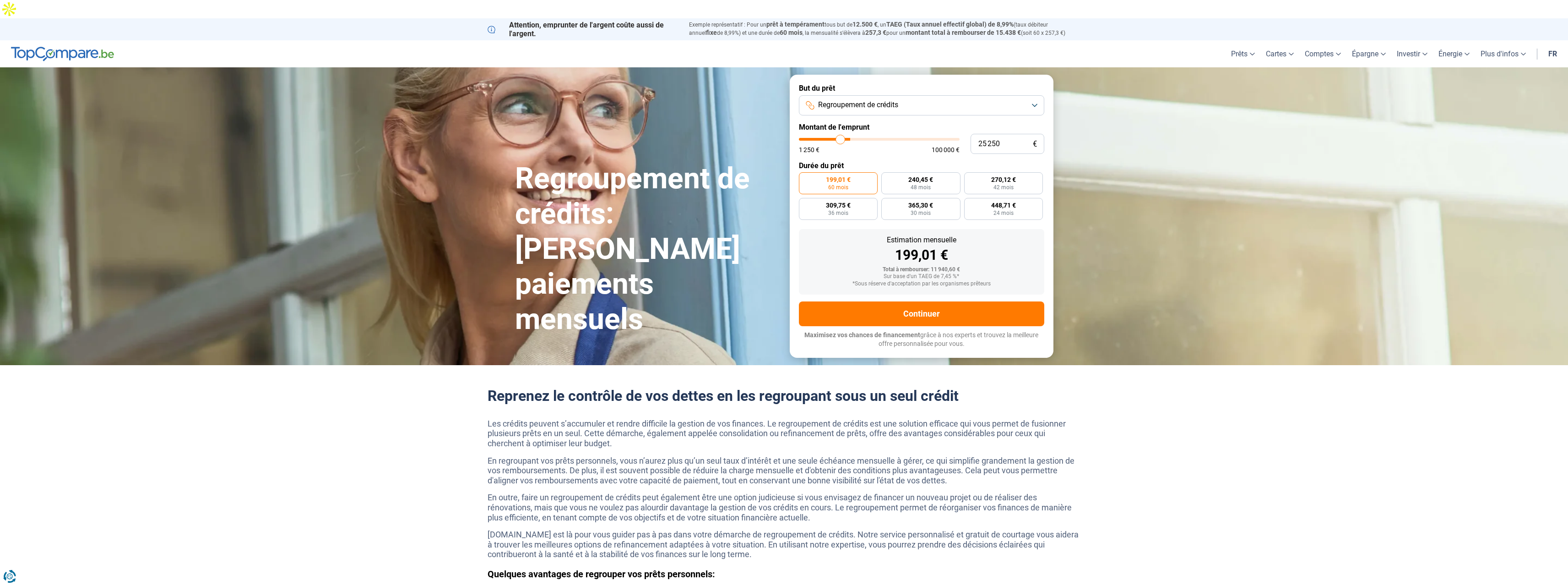
type input "25000"
type input "24 750"
type input "24750"
type input "24 500"
type input "24500"
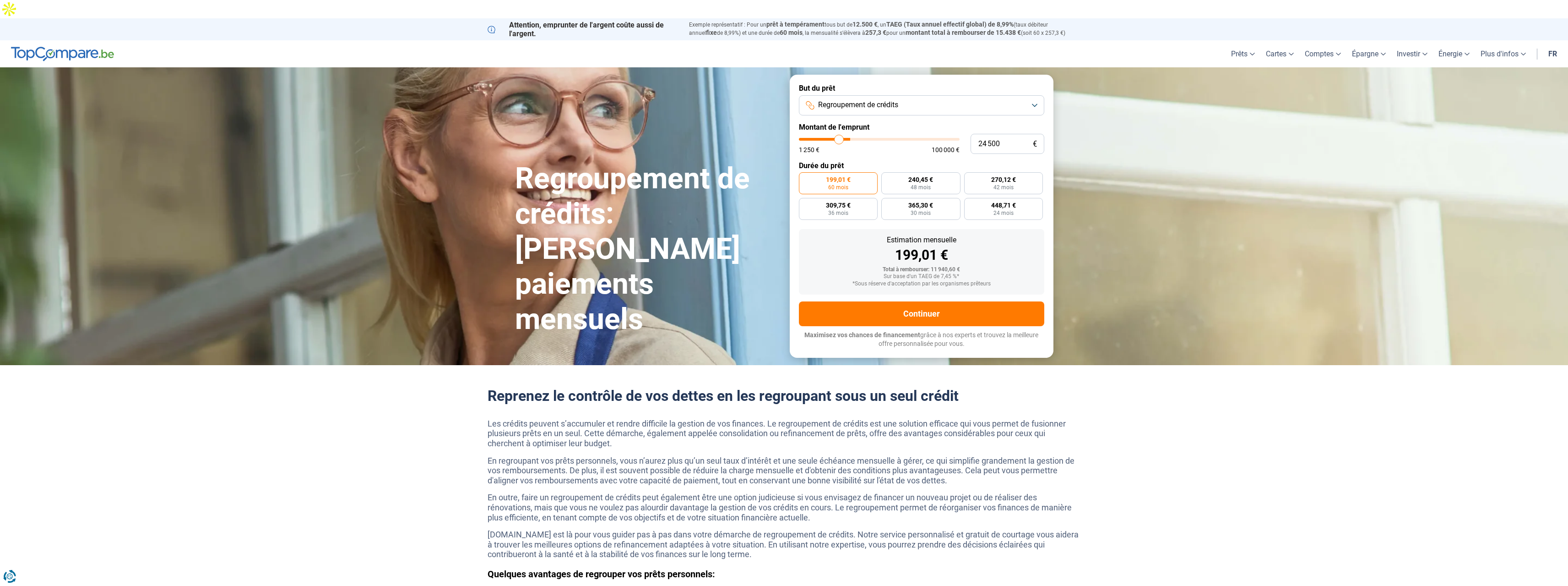
type input "24 250"
type input "24250"
type input "23 750"
type input "23750"
type input "23 500"
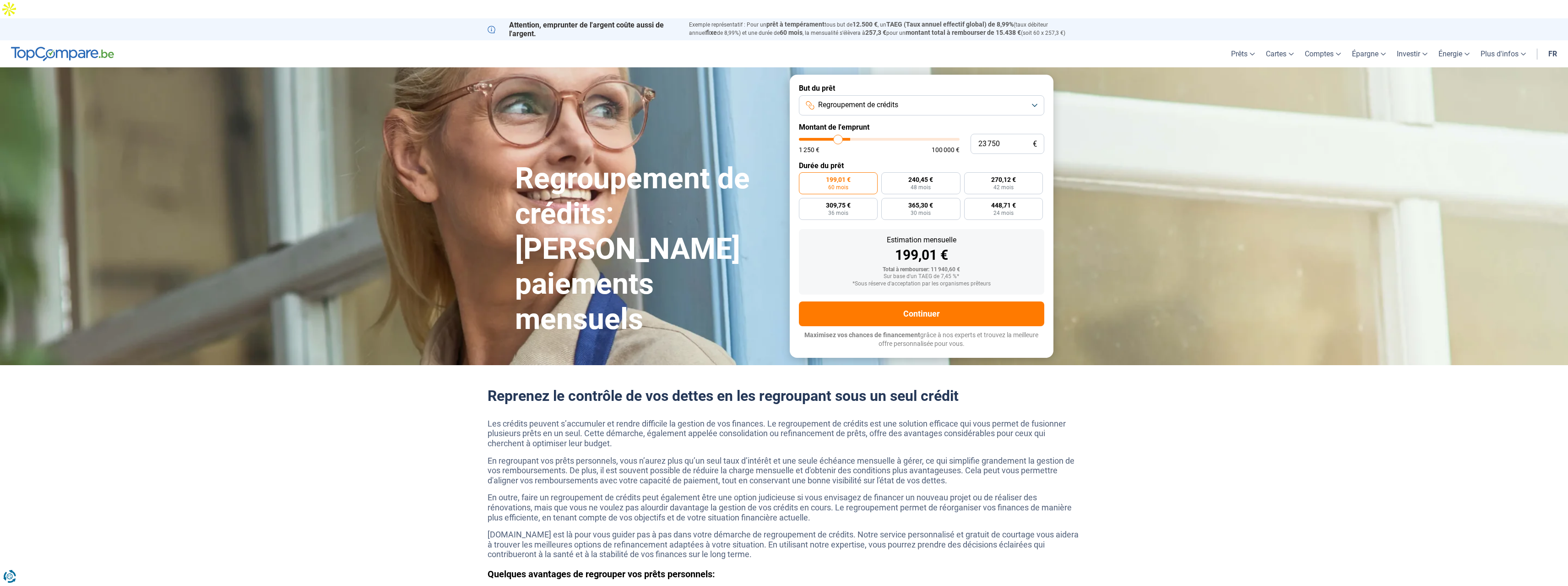
type input "23500"
type input "23 250"
type input "23250"
type input "23 000"
type input "23000"
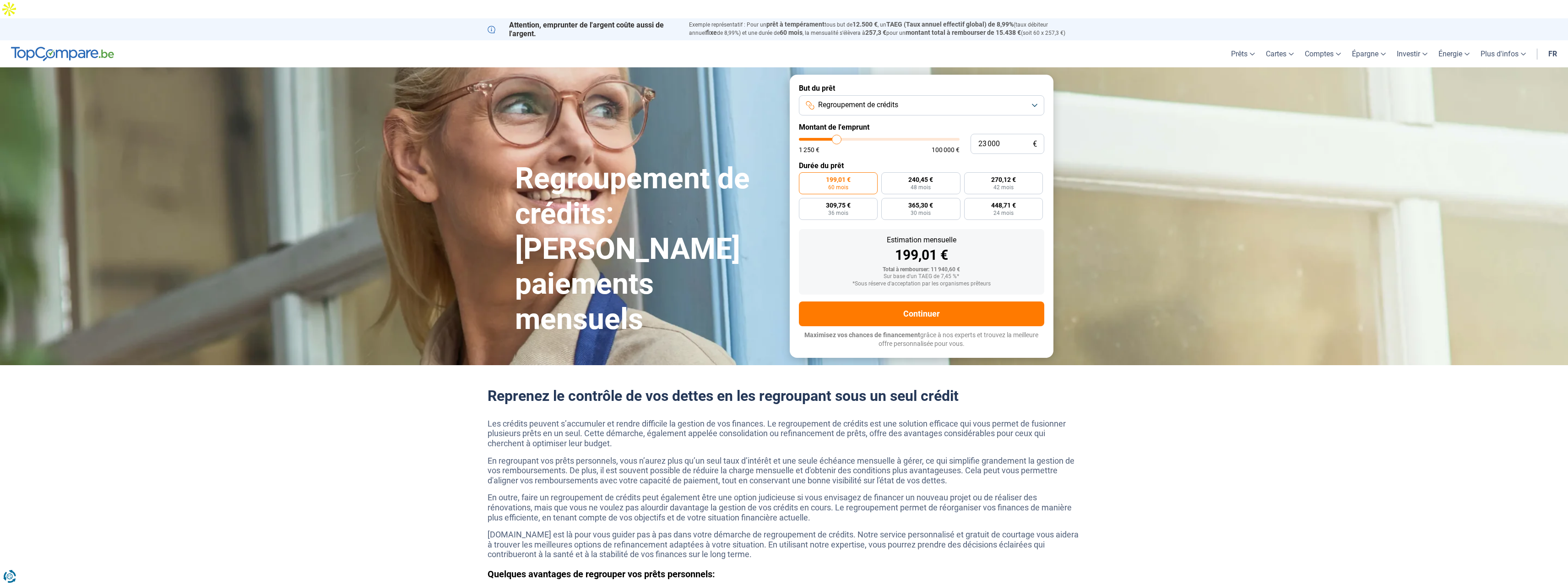
type input "22 750"
type input "22750"
type input "22 250"
type input "22250"
type input "22 000"
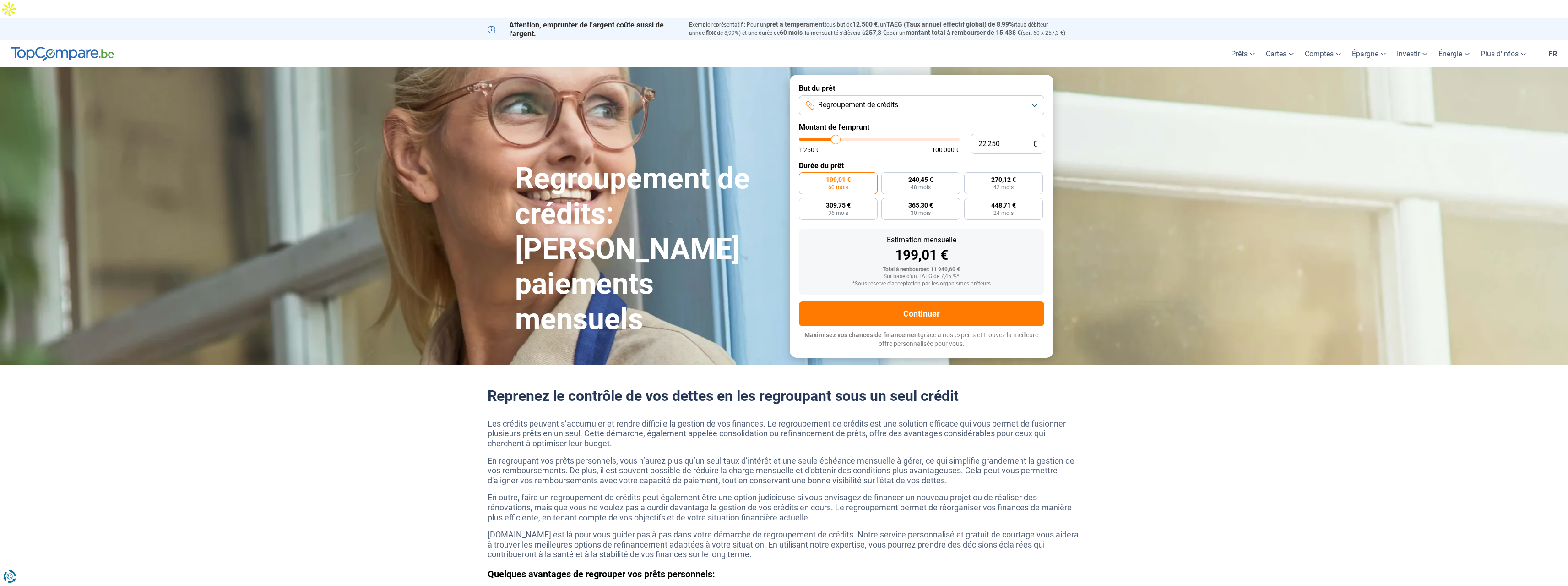
type input "22000"
type input "21 750"
type input "21750"
type input "21 500"
type input "21500"
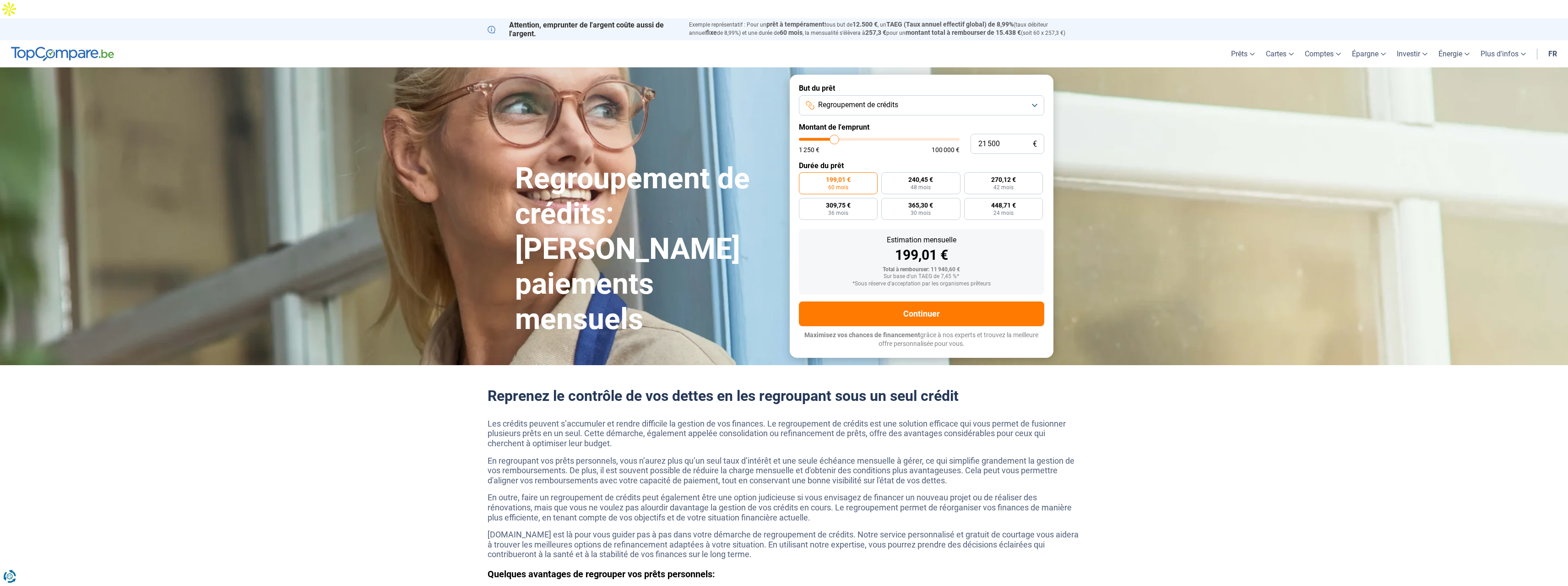
type input "21 250"
type input "21250"
type input "20 750"
type input "20750"
type input "20 500"
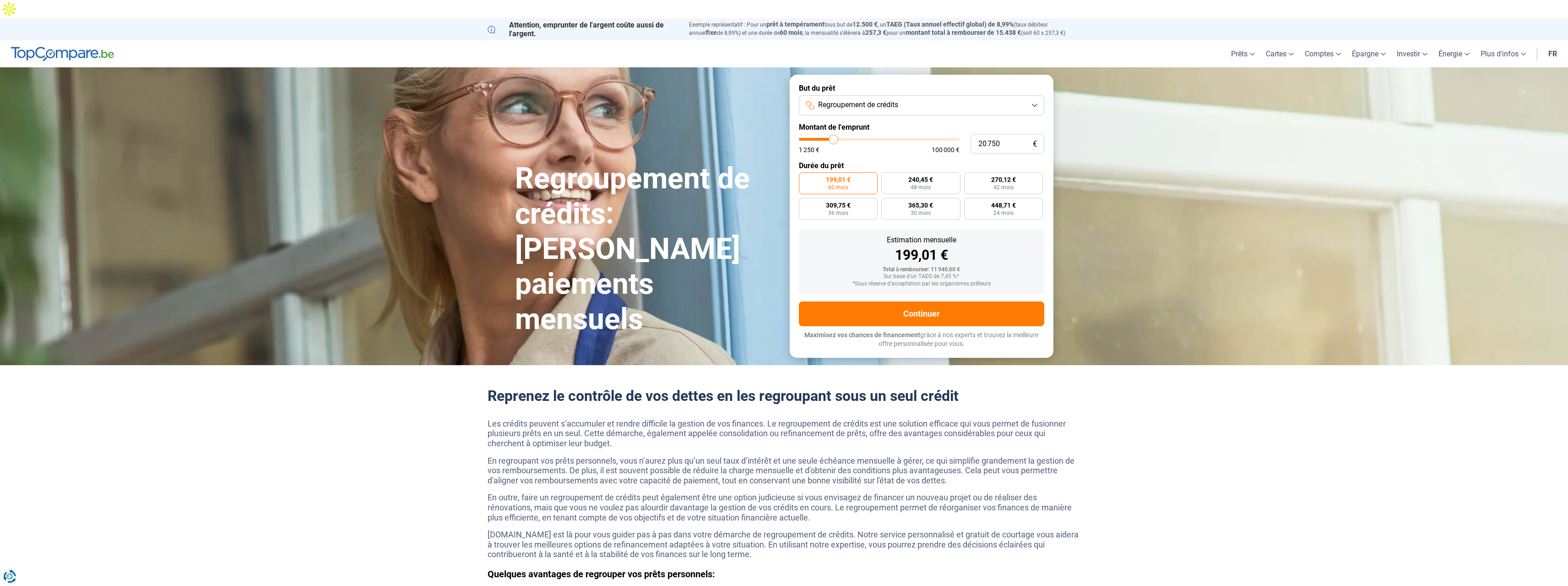
type input "20500"
type input "20 250"
type input "20250"
type input "20 000"
type input "20000"
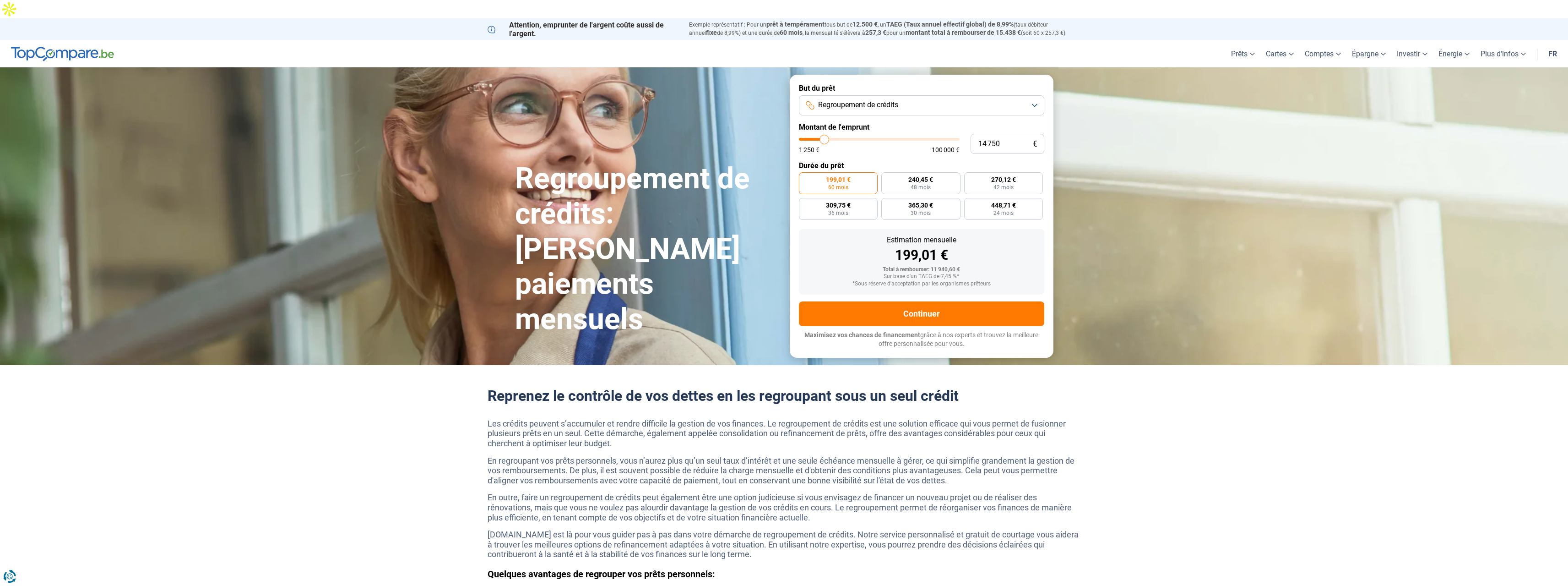
drag, startPoint x: 819, startPoint y: 121, endPoint x: 825, endPoint y: 122, distance: 6.1
click at [825, 138] on input "range" at bounding box center [879, 139] width 161 height 3
drag, startPoint x: 1005, startPoint y: 127, endPoint x: 956, endPoint y: 127, distance: 49.0
click at [952, 134] on div "14 750 € 1 250 € 100 000 €" at bounding box center [921, 144] width 245 height 20
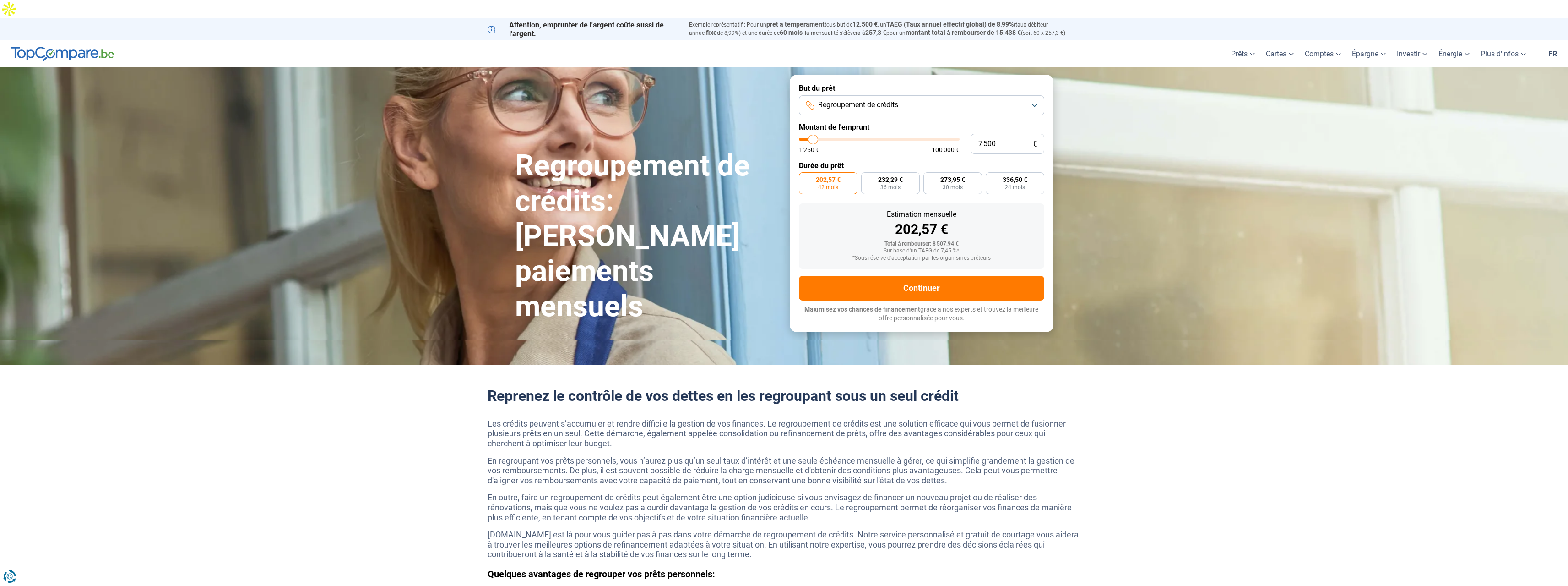
click at [908, 95] on button "Regroupement de crédits" at bounding box center [921, 105] width 245 height 20
click at [901, 118] on li "Prêt personnel" at bounding box center [922, 128] width 236 height 19
click at [889, 177] on span "232,29 €" at bounding box center [891, 180] width 25 height 7
click at [867, 172] on input "232,29 € 36 mois" at bounding box center [864, 175] width 6 height 6
click at [825, 177] on span "202,57 €" at bounding box center [828, 180] width 25 height 7
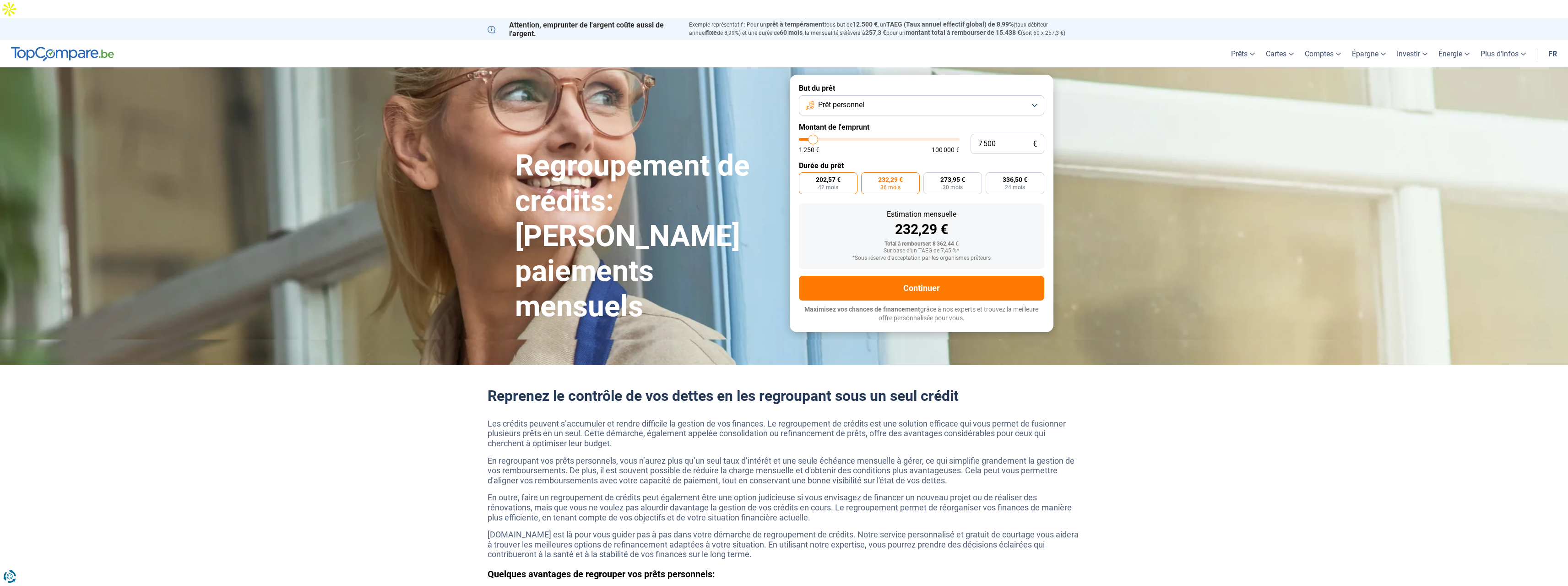
click at [805, 172] on input "202,57 € 42 mois" at bounding box center [802, 175] width 6 height 6
click at [892, 95] on button "Prêt personnel" at bounding box center [921, 105] width 245 height 20
click at [877, 176] on li "Prêt travaux" at bounding box center [922, 186] width 236 height 19
click at [867, 95] on button "Prêt travaux" at bounding box center [921, 105] width 245 height 20
click at [858, 195] on li "Prêt énergie" at bounding box center [922, 205] width 236 height 19
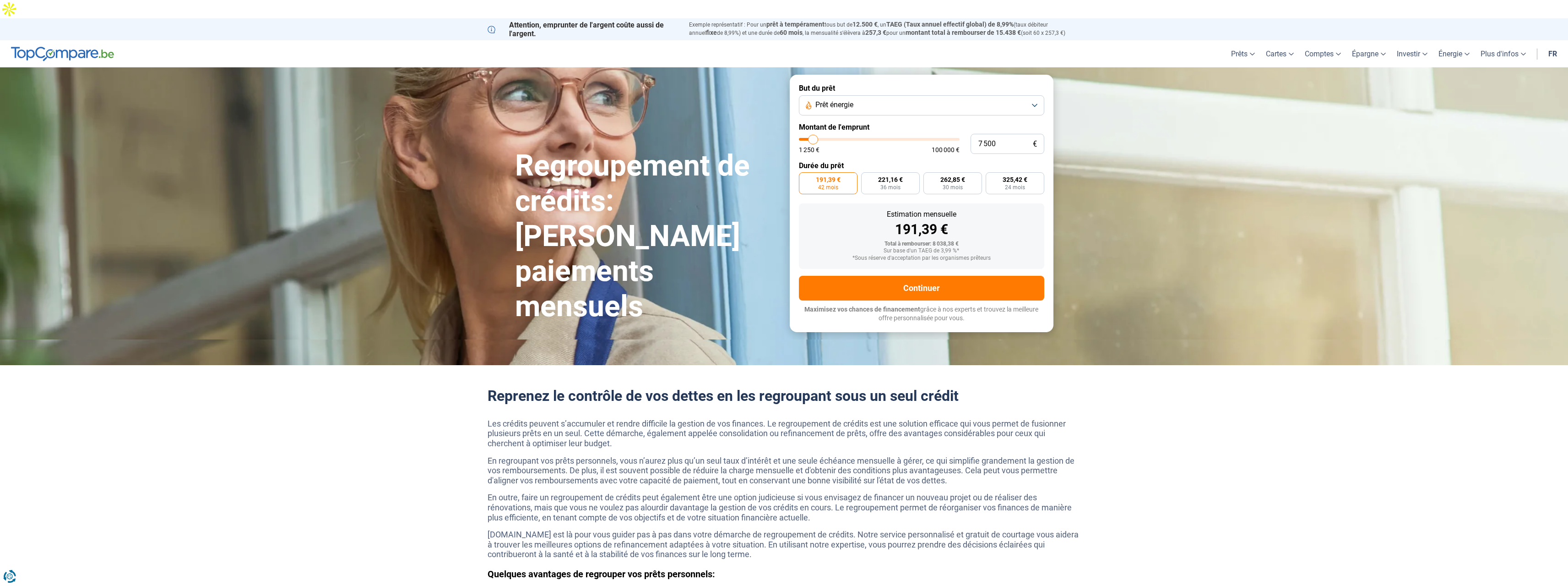
click at [855, 95] on button "Prêt énergie" at bounding box center [921, 105] width 245 height 20
click at [854, 195] on li "Prêt énergie" at bounding box center [922, 205] width 236 height 19
click at [942, 276] on button "Continuer" at bounding box center [921, 288] width 245 height 25
